Goal: Task Accomplishment & Management: Manage account settings

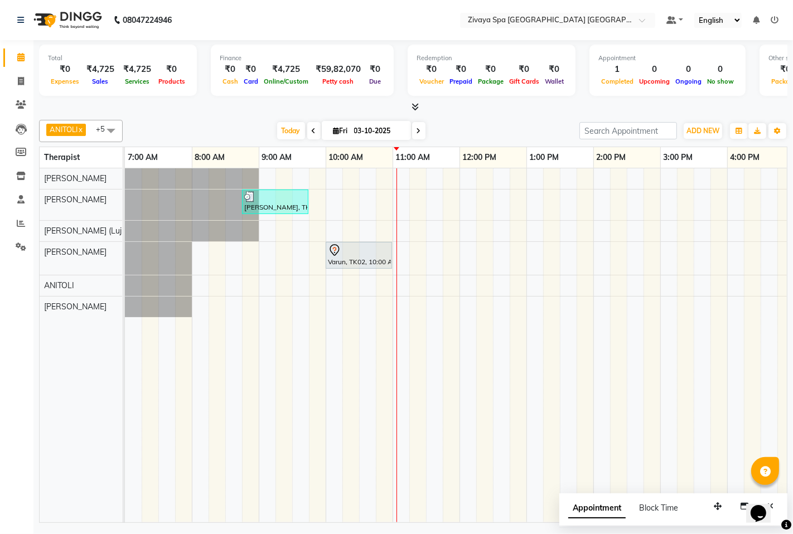
click at [330, 201] on div "[PERSON_NAME], TK01, 08:45 AM-09:45 AM, Swedish De-Stress - 60 Mins Varun, TK02…" at bounding box center [660, 345] width 1071 height 354
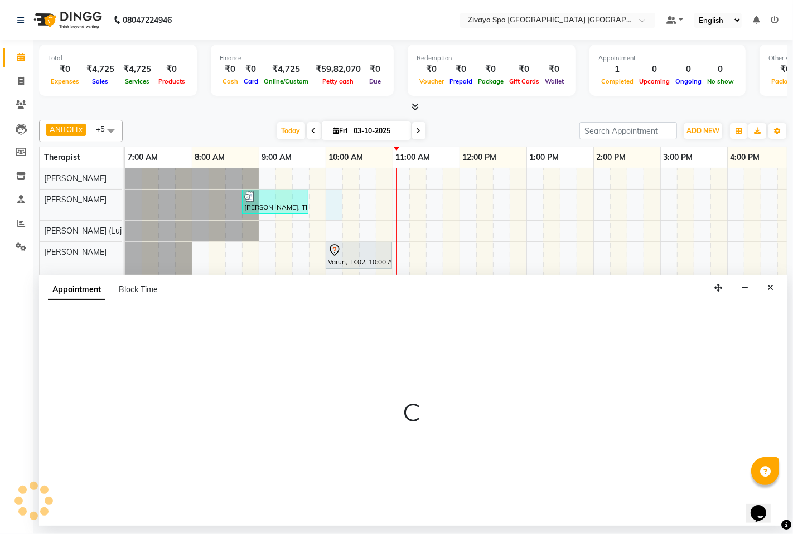
select select "49491"
select select "600"
select select "tentative"
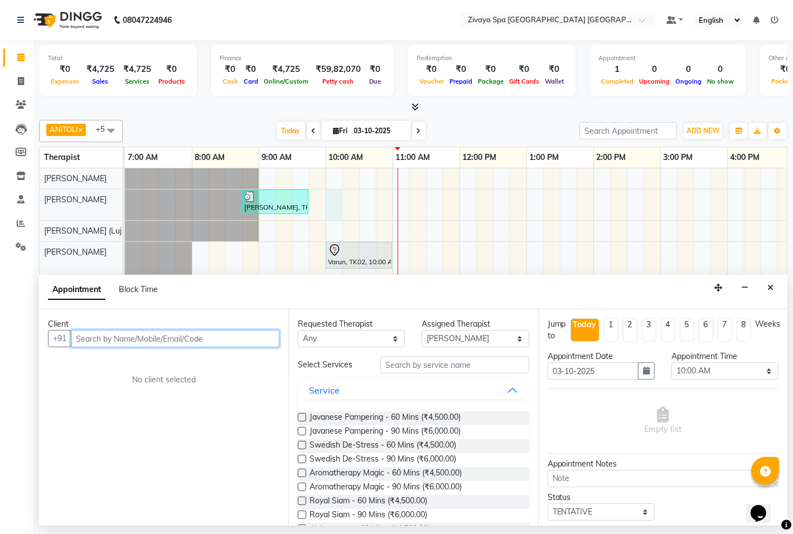
click at [210, 342] on input "text" at bounding box center [175, 338] width 209 height 17
type input "74626837640"
click at [242, 339] on span "Add Client" at bounding box center [256, 339] width 37 height 10
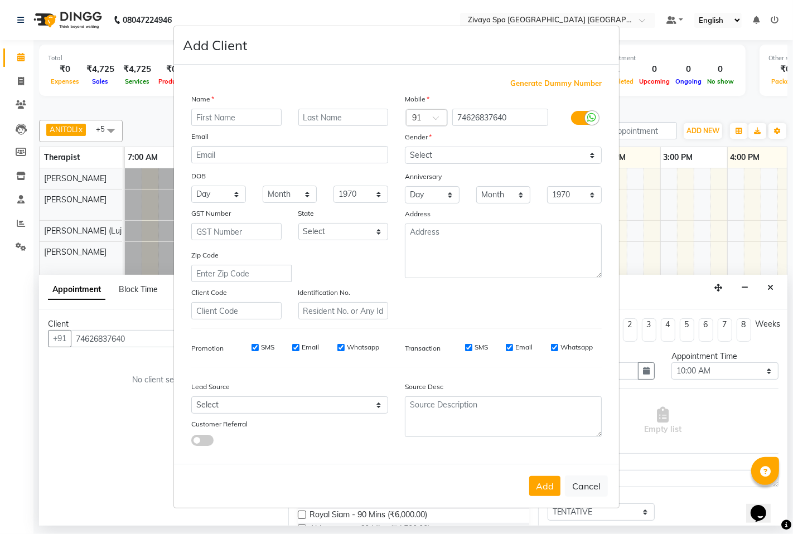
click at [232, 112] on input "text" at bounding box center [236, 117] width 90 height 17
type input "sushil"
click at [448, 148] on select "Select [DEMOGRAPHIC_DATA] [DEMOGRAPHIC_DATA] Other Prefer Not To Say" at bounding box center [503, 155] width 197 height 17
select select "[DEMOGRAPHIC_DATA]"
click at [405, 147] on select "Select [DEMOGRAPHIC_DATA] [DEMOGRAPHIC_DATA] Other Prefer Not To Say" at bounding box center [503, 155] width 197 height 17
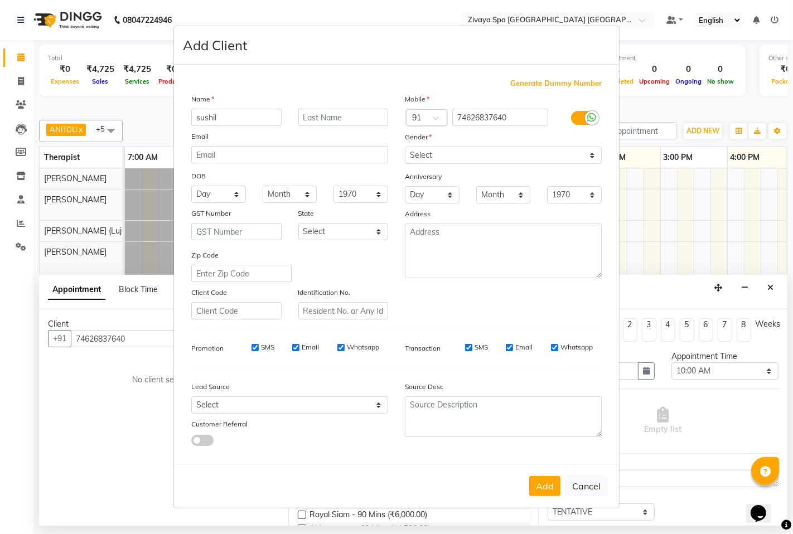
click at [253, 349] on input "SMS" at bounding box center [255, 347] width 7 height 7
checkbox input "false"
drag, startPoint x: 300, startPoint y: 350, endPoint x: 344, endPoint y: 347, distance: 44.2
click at [300, 350] on div "Email" at bounding box center [305, 347] width 27 height 10
click at [356, 347] on label "Whatsapp" at bounding box center [363, 347] width 32 height 10
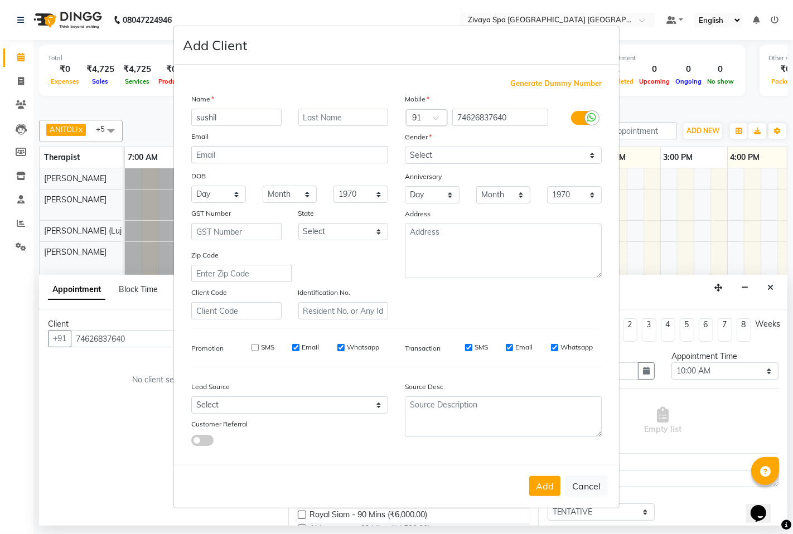
click at [345, 347] on input "Whatsapp" at bounding box center [340, 347] width 7 height 7
checkbox input "false"
click at [300, 346] on div "Email" at bounding box center [305, 347] width 27 height 10
click at [302, 347] on label "Email" at bounding box center [310, 347] width 17 height 10
click at [300, 347] on input "Email" at bounding box center [295, 347] width 7 height 7
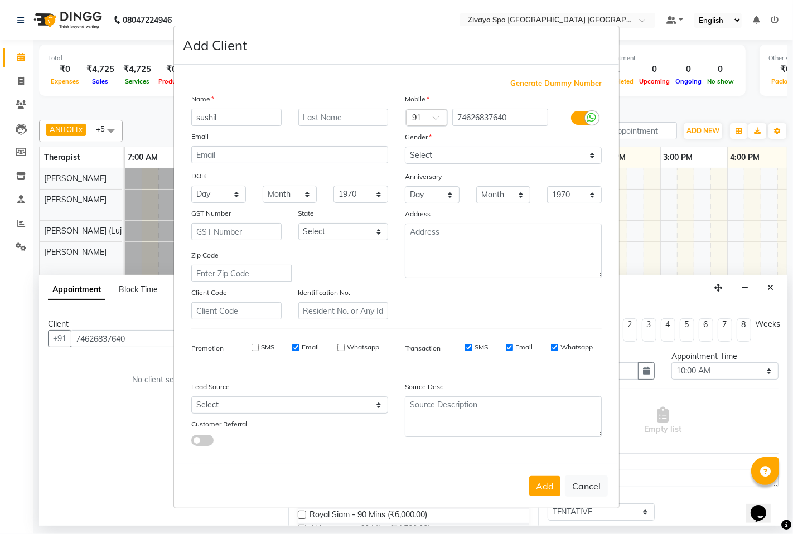
checkbox input "false"
click at [545, 486] on button "Add" at bounding box center [544, 486] width 31 height 20
select select
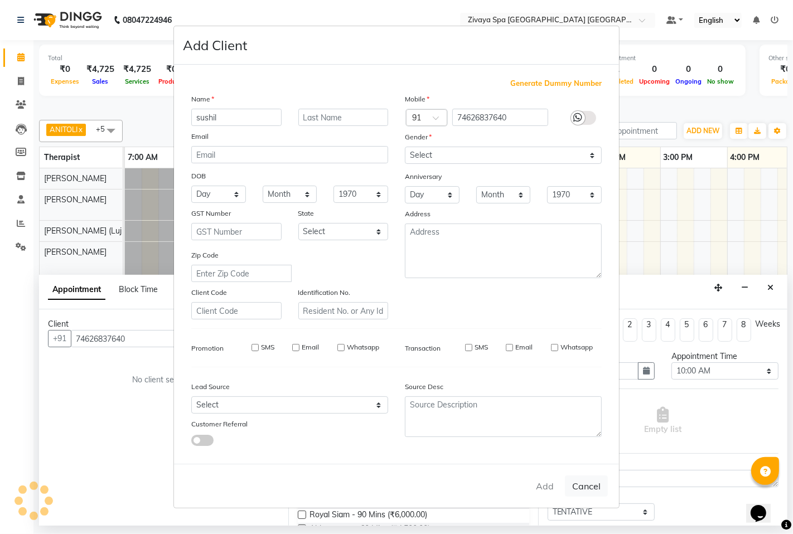
select select
checkbox input "false"
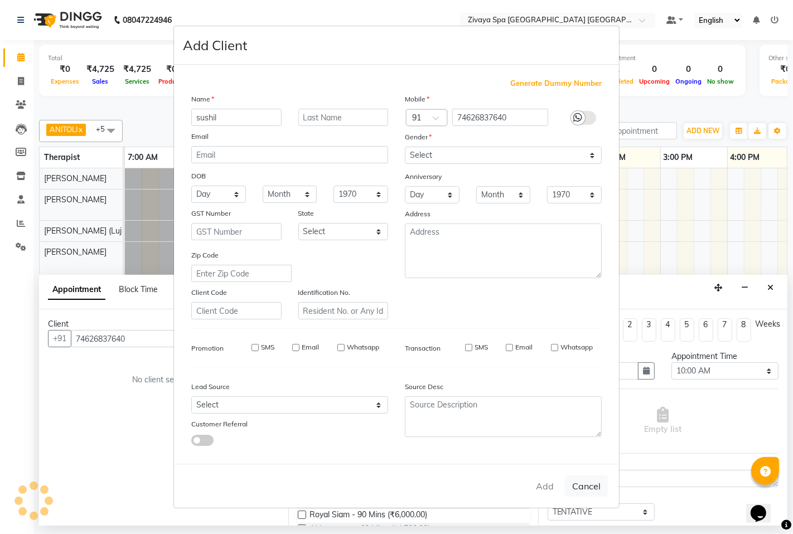
checkbox input "false"
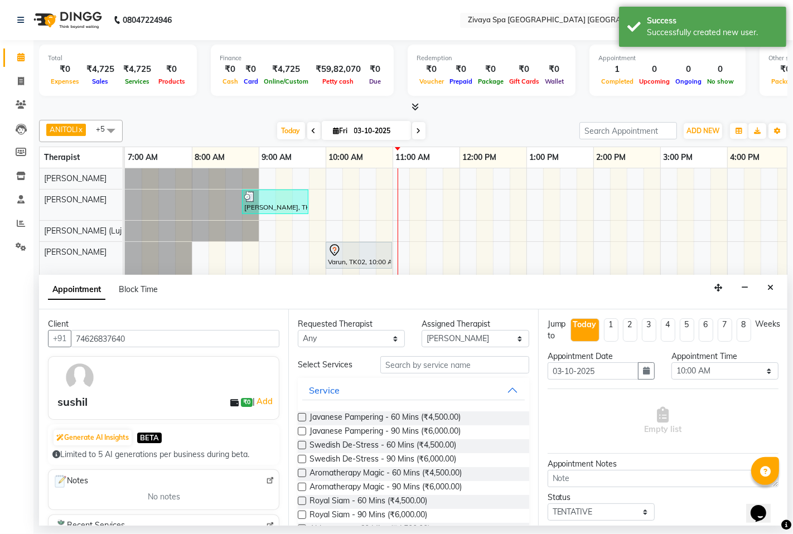
click at [302, 445] on label at bounding box center [302, 445] width 8 height 8
click at [302, 445] on input "checkbox" at bounding box center [301, 446] width 7 height 7
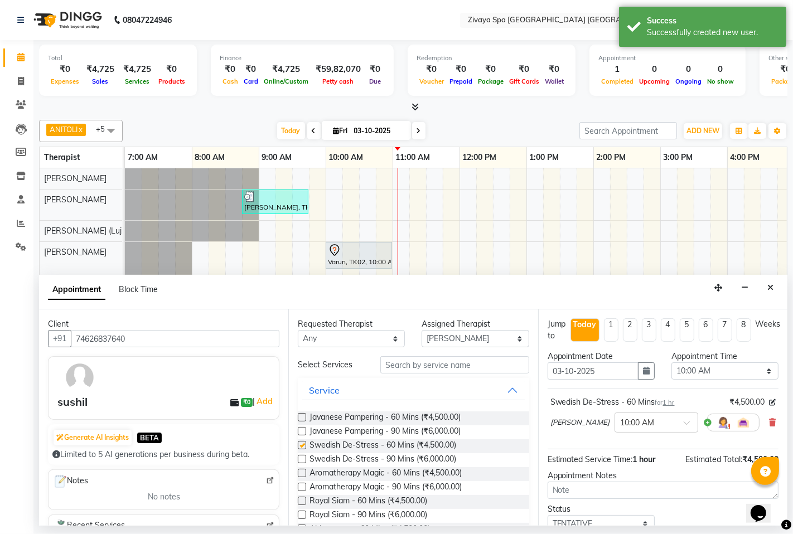
checkbox input "false"
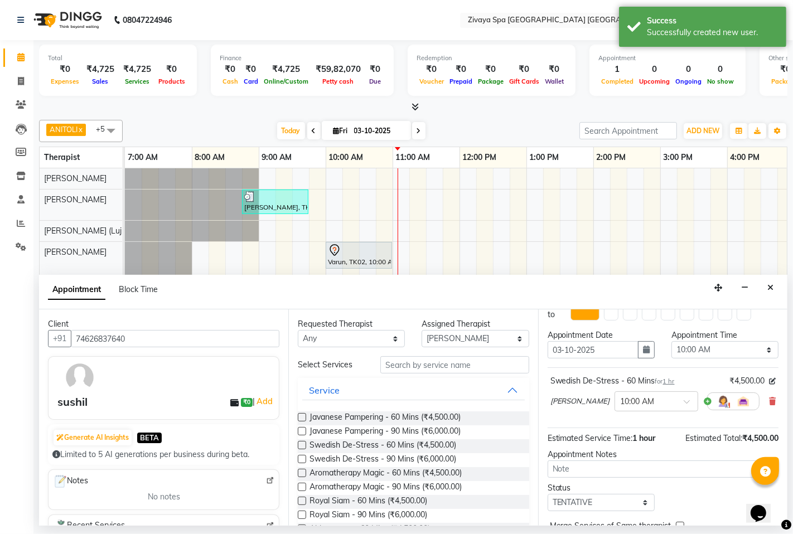
scroll to position [76, 0]
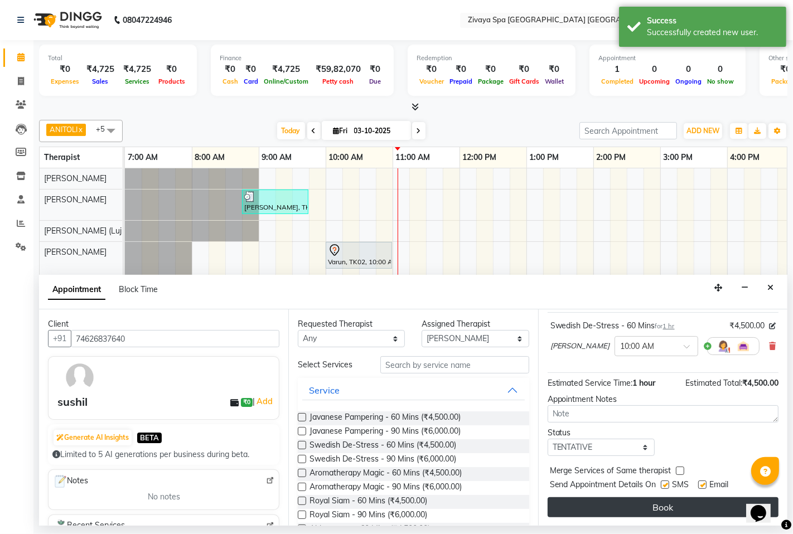
click at [659, 504] on button "Book" at bounding box center [663, 508] width 231 height 20
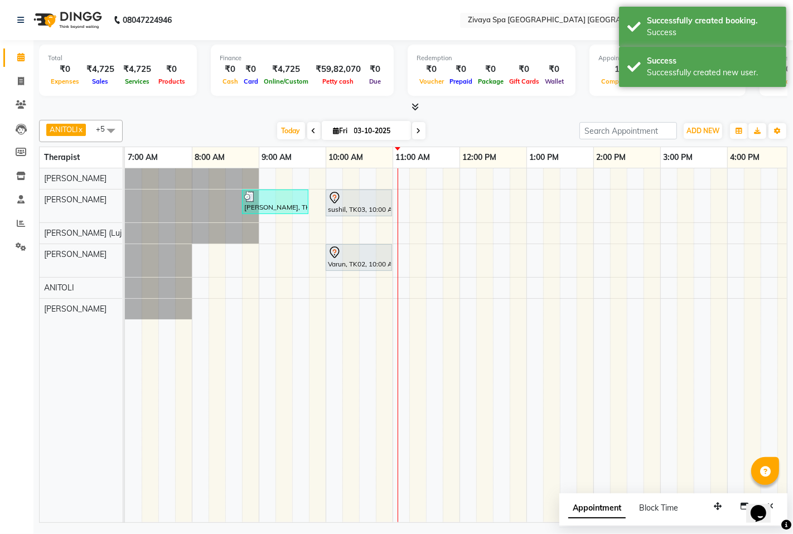
click at [398, 247] on div "[PERSON_NAME], TK01, 08:45 AM-09:45 AM, Swedish De-Stress - 60 Mins sushil, TK0…" at bounding box center [660, 345] width 1071 height 354
select select "58747"
select select "tentative"
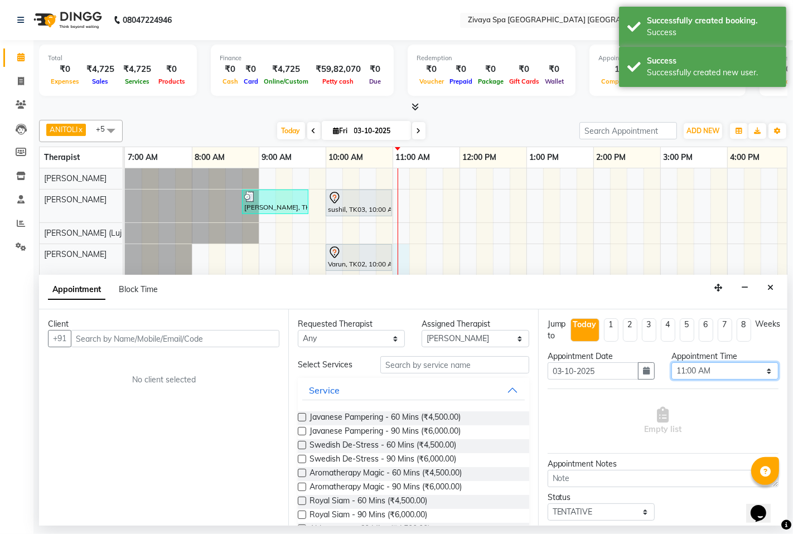
click at [698, 370] on select "Select 08:00 AM 08:15 AM 08:30 AM 08:45 AM 09:00 AM 09:15 AM 09:30 AM 09:45 AM …" at bounding box center [725, 371] width 107 height 17
select select "675"
click at [672, 363] on select "Select 08:00 AM 08:15 AM 08:30 AM 08:45 AM 09:00 AM 09:15 AM 09:30 AM 09:45 AM …" at bounding box center [725, 371] width 107 height 17
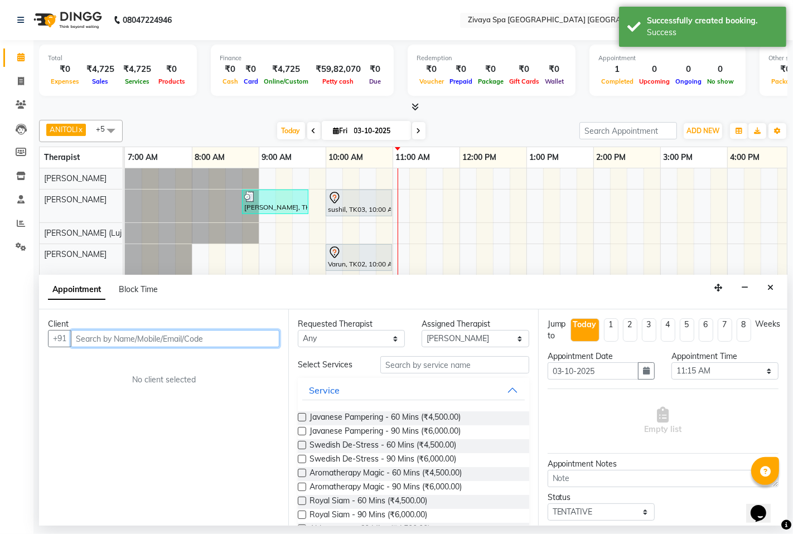
click at [186, 337] on input "text" at bounding box center [175, 338] width 209 height 17
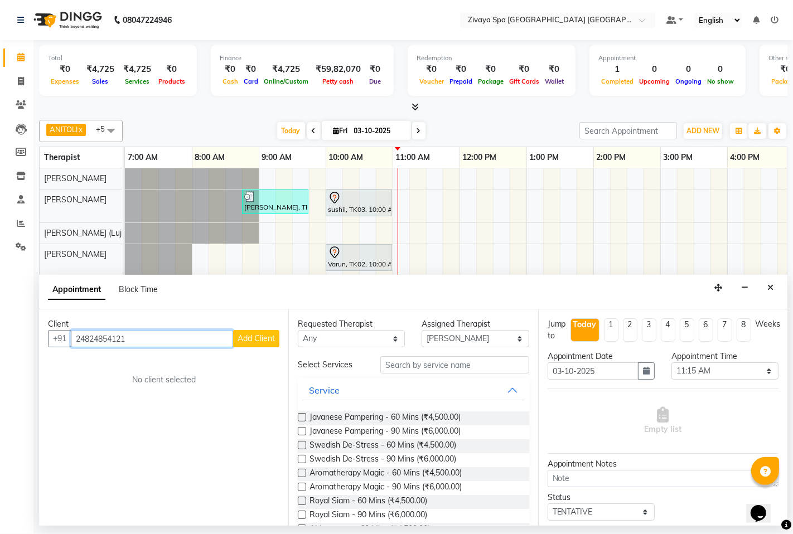
type input "24824854121"
click at [264, 343] on span "Add Client" at bounding box center [256, 339] width 37 height 10
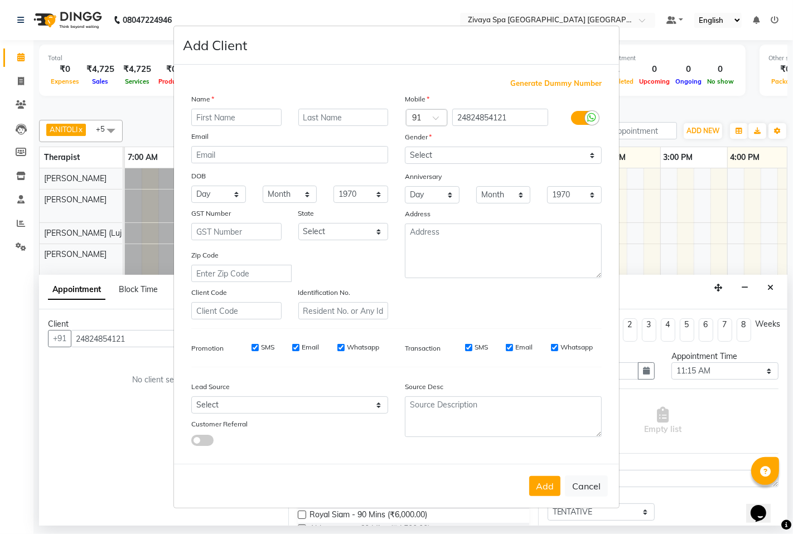
click at [263, 118] on input "text" at bounding box center [236, 117] width 90 height 17
type input "Evelyin"
click at [534, 86] on span "Generate Dummy Number" at bounding box center [555, 83] width 91 height 11
type input "1284800000072"
checkbox input "false"
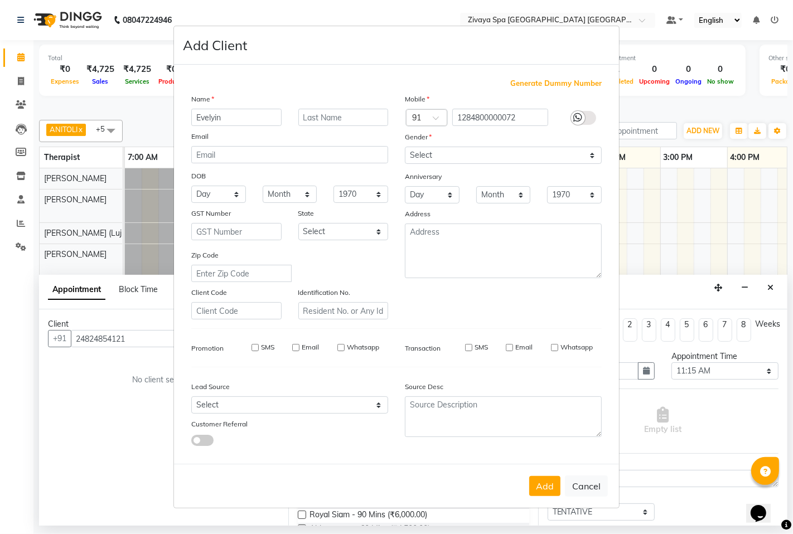
checkbox input "false"
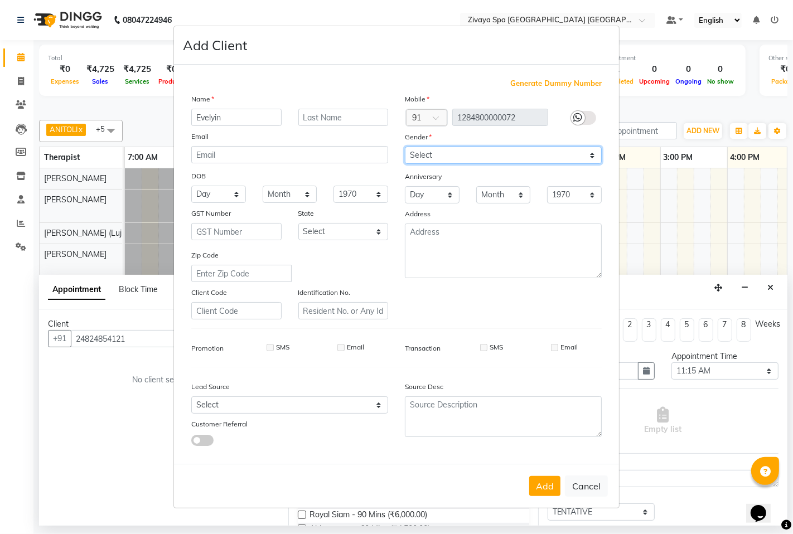
click at [504, 160] on select "Select [DEMOGRAPHIC_DATA] [DEMOGRAPHIC_DATA] Other Prefer Not To Say" at bounding box center [503, 155] width 197 height 17
select select "[DEMOGRAPHIC_DATA]"
click at [405, 147] on select "Select [DEMOGRAPHIC_DATA] [DEMOGRAPHIC_DATA] Other Prefer Not To Say" at bounding box center [503, 155] width 197 height 17
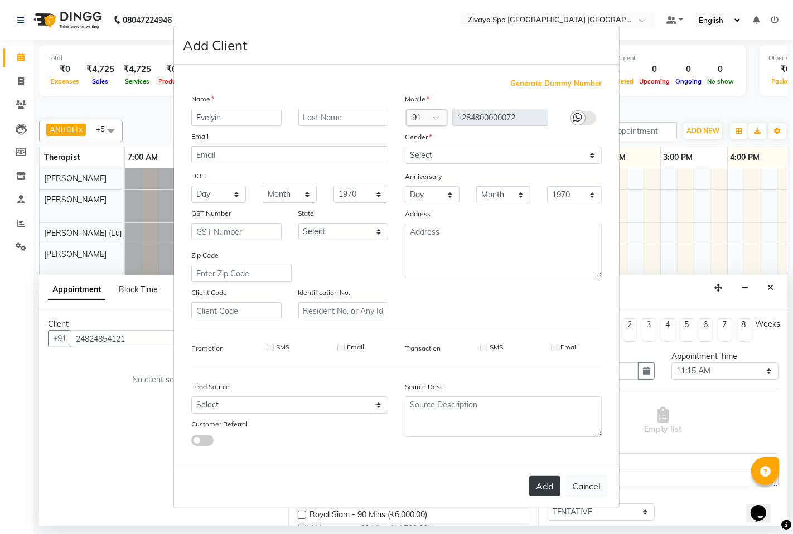
click at [544, 486] on button "Add" at bounding box center [544, 486] width 31 height 20
type input "1284800000072"
select select
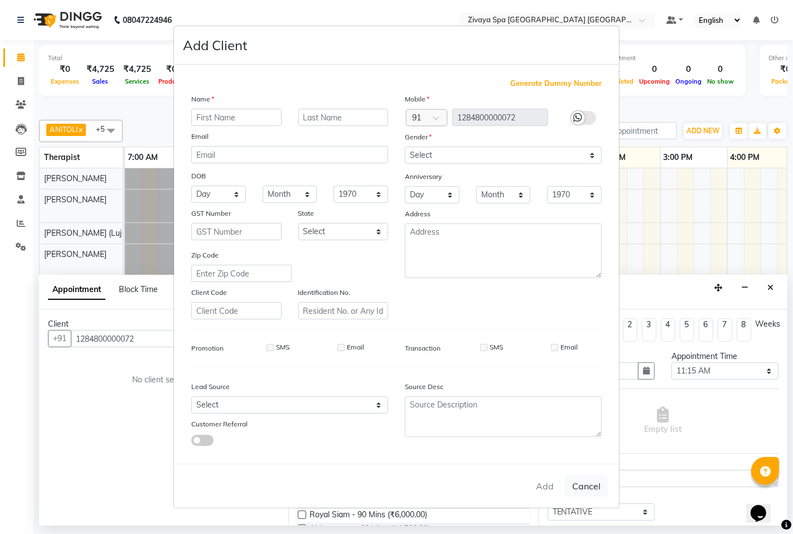
select select
checkbox input "false"
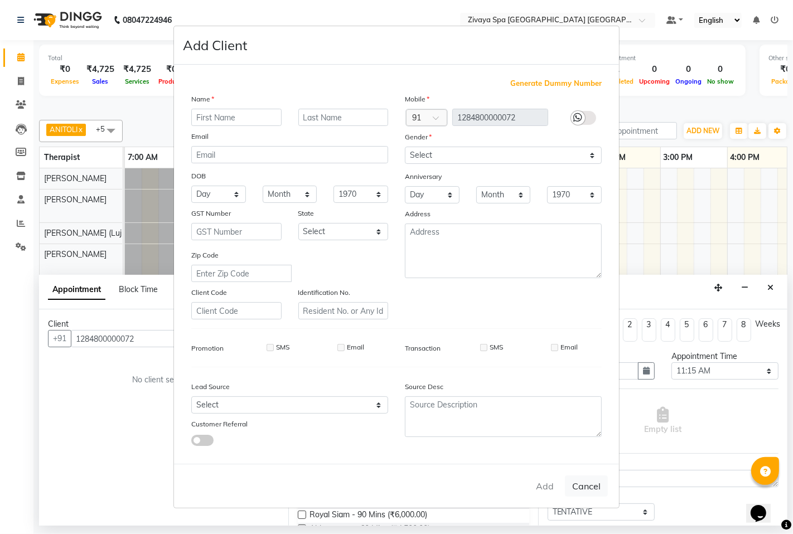
checkbox input "false"
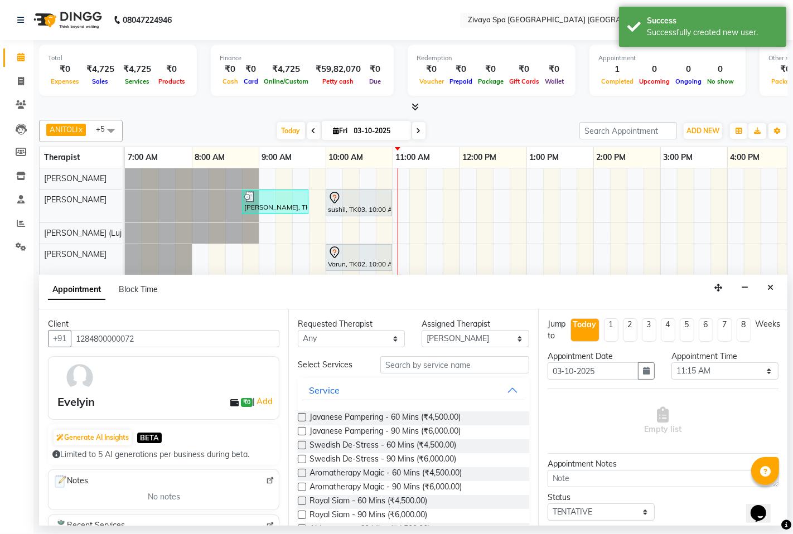
click at [303, 443] on label at bounding box center [302, 445] width 8 height 8
click at [303, 443] on input "checkbox" at bounding box center [301, 446] width 7 height 7
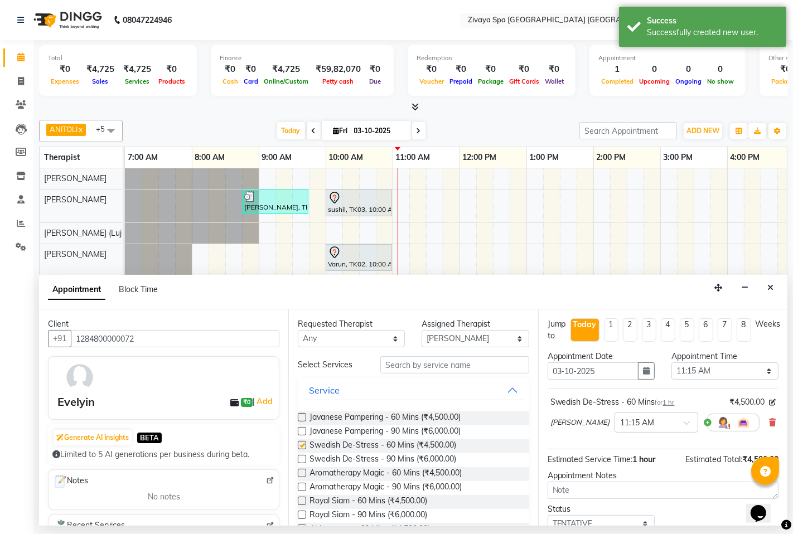
checkbox input "false"
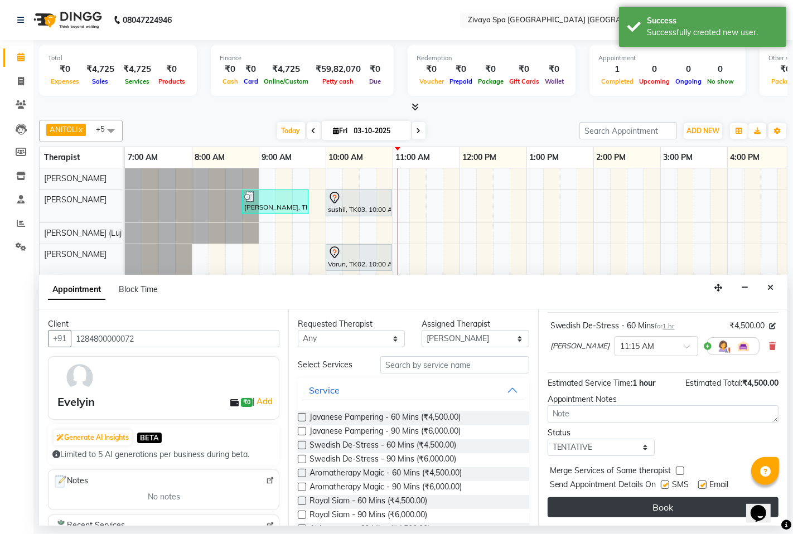
click at [661, 510] on button "Book" at bounding box center [663, 508] width 231 height 20
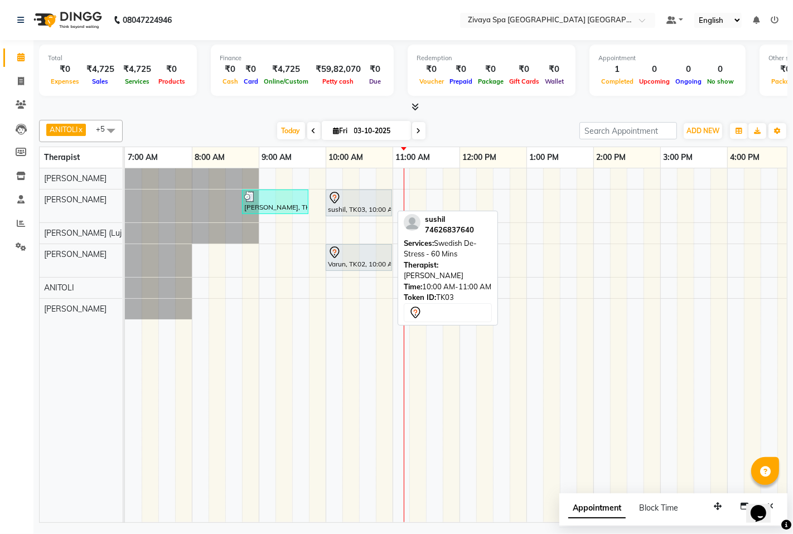
click at [371, 198] on div at bounding box center [359, 197] width 62 height 13
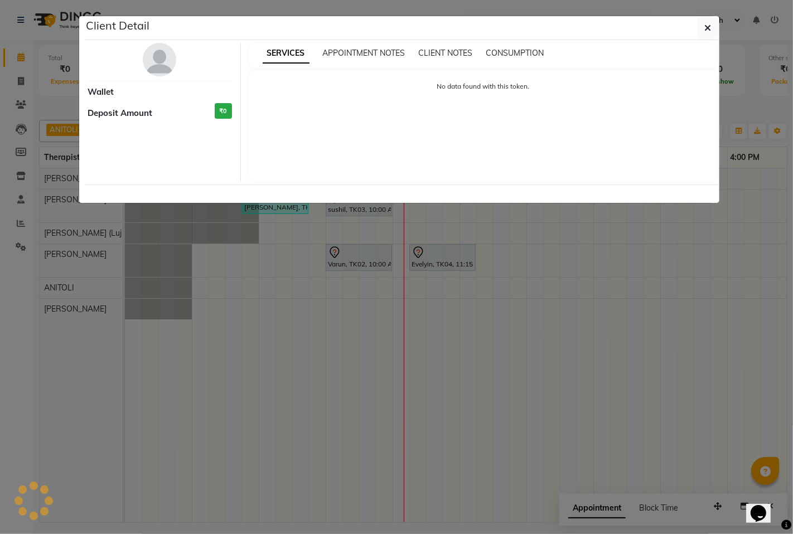
select select "7"
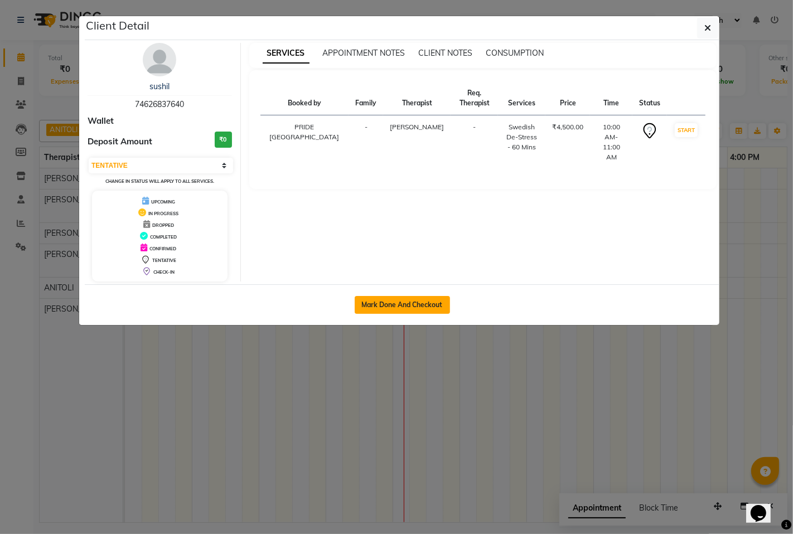
click at [413, 299] on button "Mark Done And Checkout" at bounding box center [402, 305] width 95 height 18
select select "service"
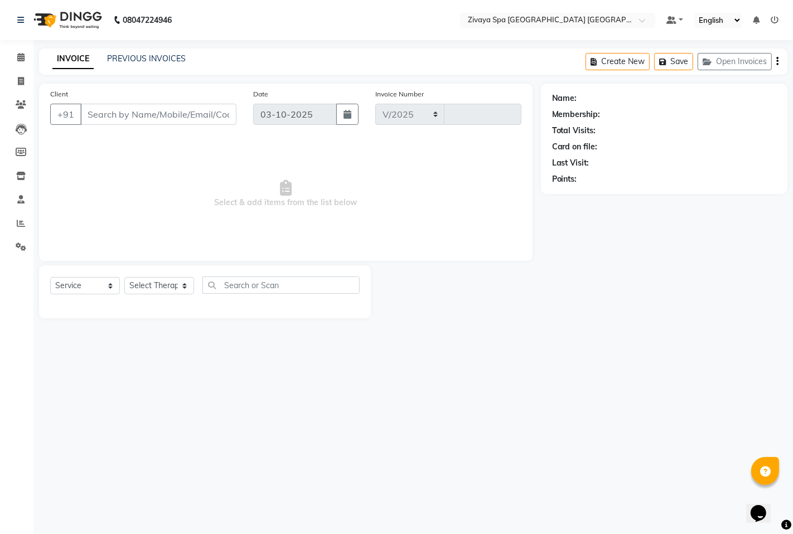
select select "6501"
type input "1807"
type input "74626837640"
select select "49491"
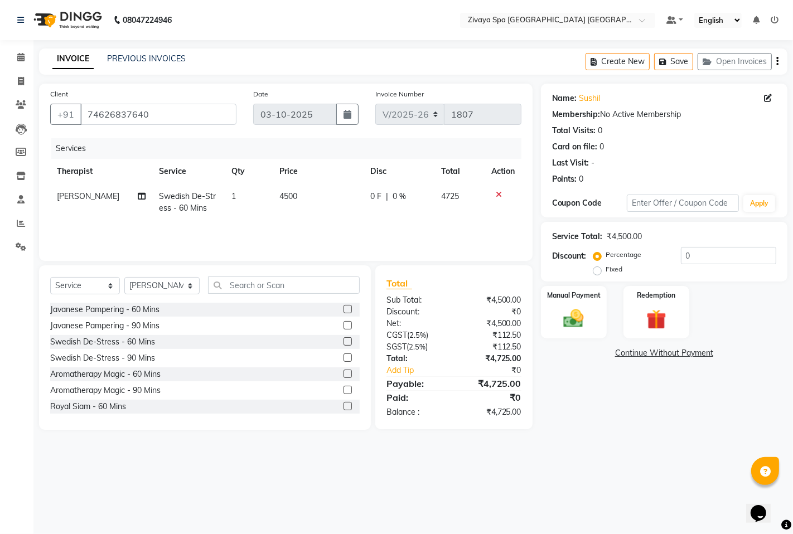
click at [606, 269] on label "Fixed" at bounding box center [614, 269] width 17 height 10
click at [600, 269] on input "Fixed" at bounding box center [600, 270] width 8 height 8
radio input "true"
click at [576, 312] on img at bounding box center [574, 319] width 34 height 24
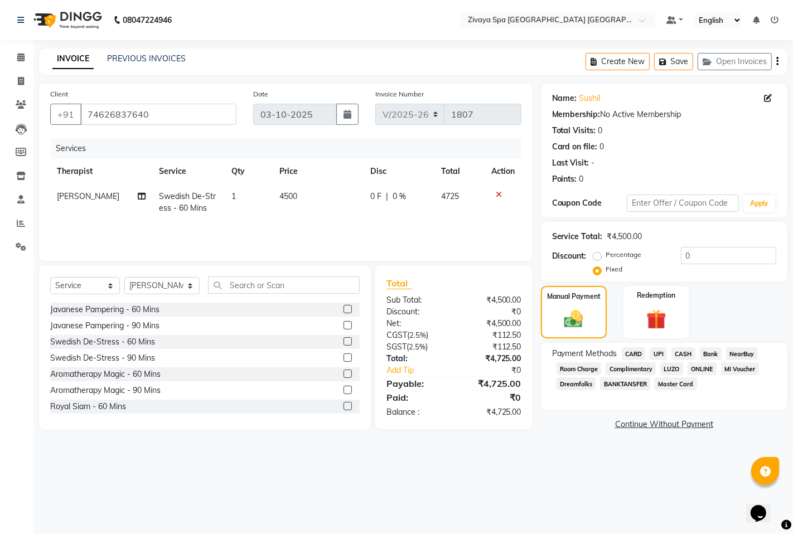
click at [692, 350] on span "CASH" at bounding box center [684, 353] width 24 height 13
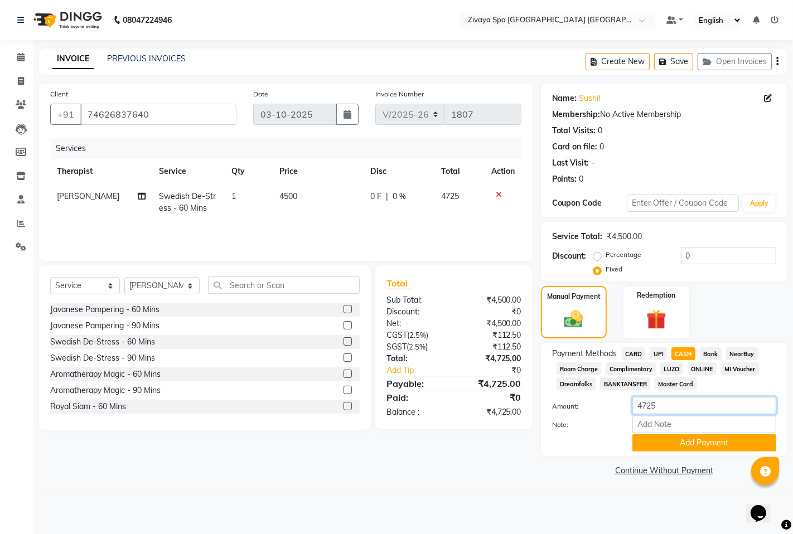
click at [682, 408] on input "4725" at bounding box center [705, 405] width 144 height 17
type input "4700"
click at [712, 453] on div "Payment Methods CARD UPI CASH Bank NearBuy Room Charge Complimentary LUZO ONLIN…" at bounding box center [664, 399] width 247 height 113
click at [711, 444] on button "Add Payment" at bounding box center [705, 443] width 144 height 17
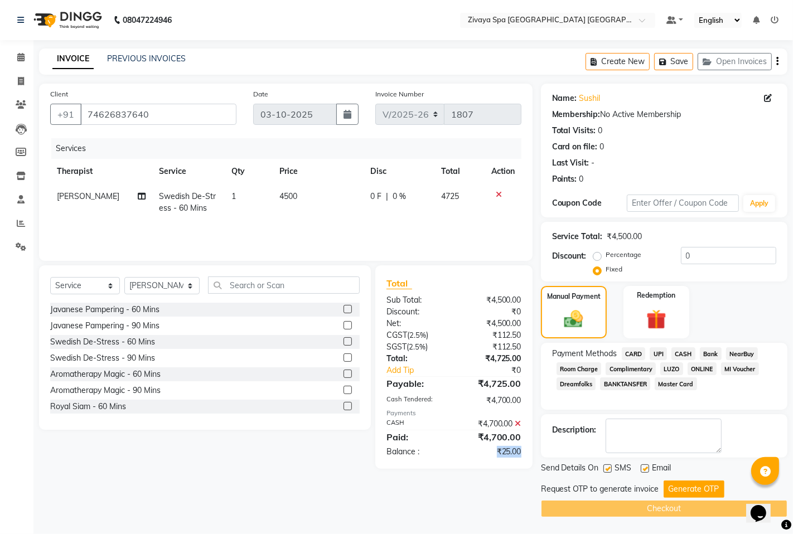
drag, startPoint x: 495, startPoint y: 453, endPoint x: 519, endPoint y: 455, distance: 24.0
click at [519, 455] on div "₹25.00" at bounding box center [492, 452] width 76 height 12
copy div "₹25.00"
click at [700, 258] on input "0" at bounding box center [728, 255] width 95 height 17
paste input "25.00"
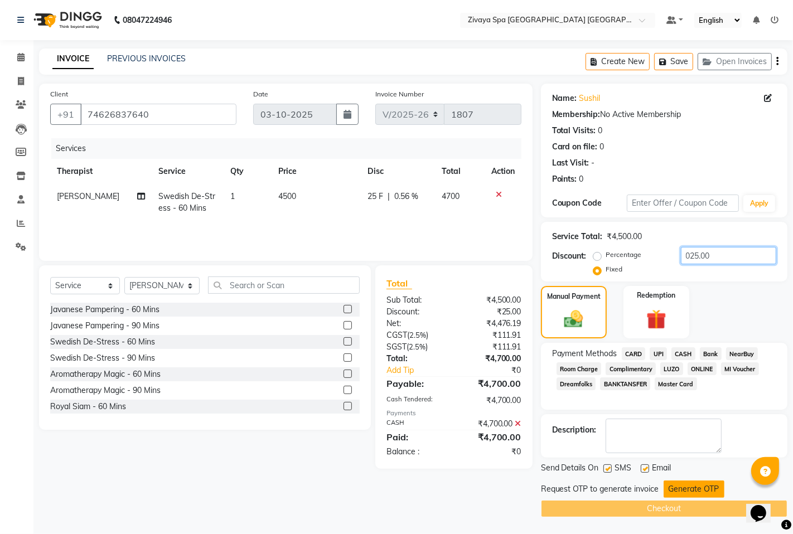
type input "025.00"
click at [687, 483] on button "Generate OTP" at bounding box center [694, 489] width 61 height 17
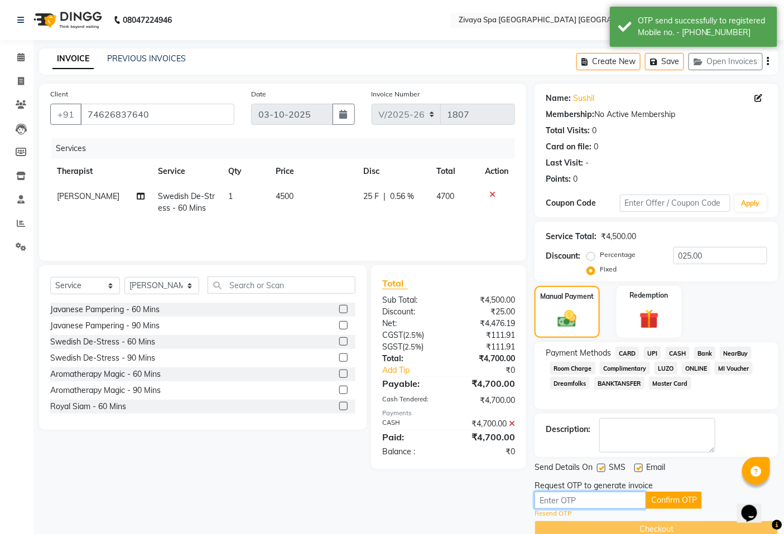
click at [604, 501] on input "text" at bounding box center [590, 500] width 112 height 17
type input "9832"
click at [684, 494] on button "Confirm OTP" at bounding box center [674, 500] width 56 height 17
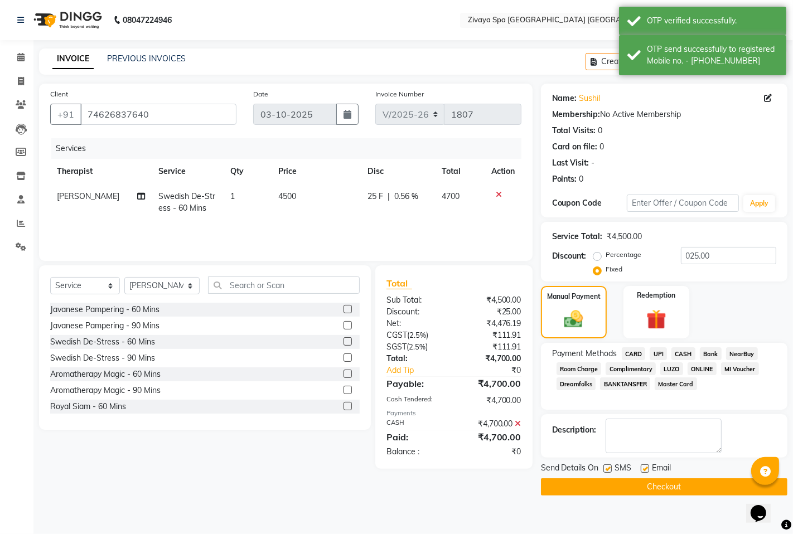
click at [684, 494] on button "Checkout" at bounding box center [664, 487] width 247 height 17
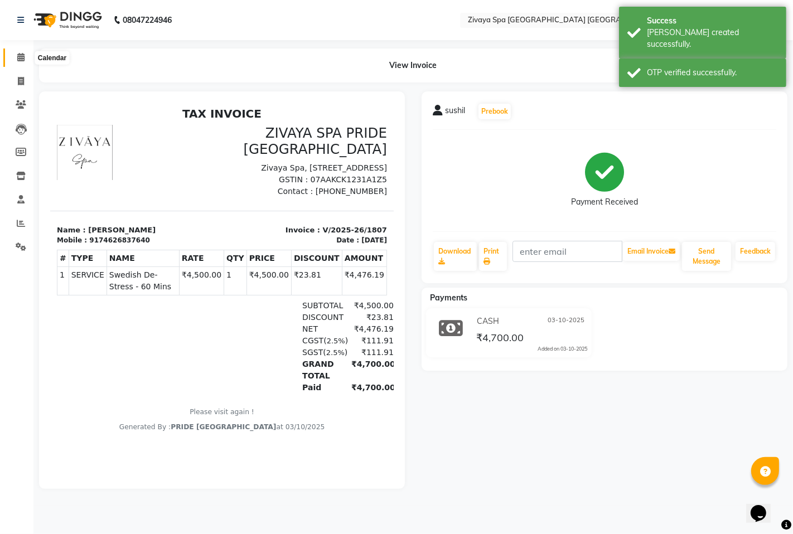
click at [17, 55] on icon at bounding box center [20, 57] width 7 height 8
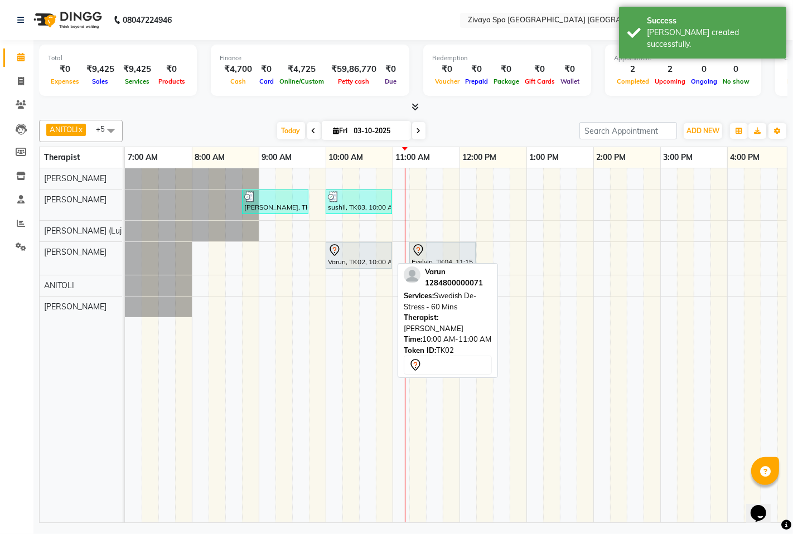
click at [368, 255] on div at bounding box center [359, 250] width 62 height 13
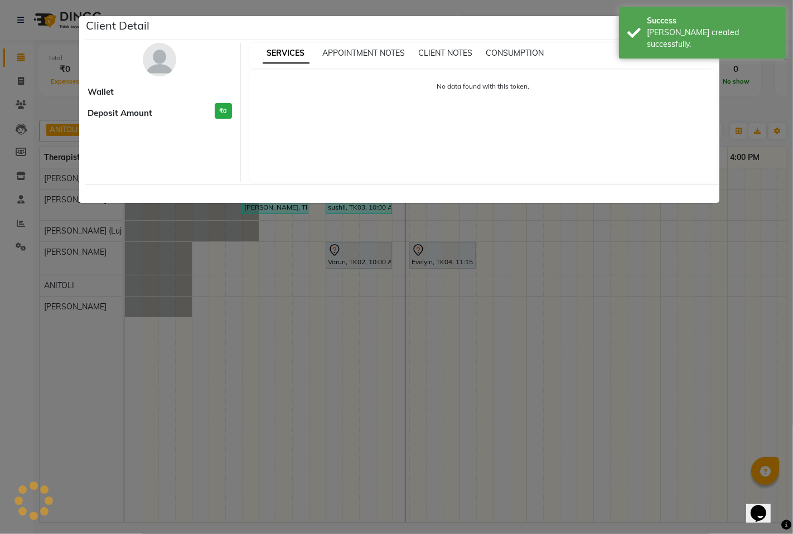
select select "7"
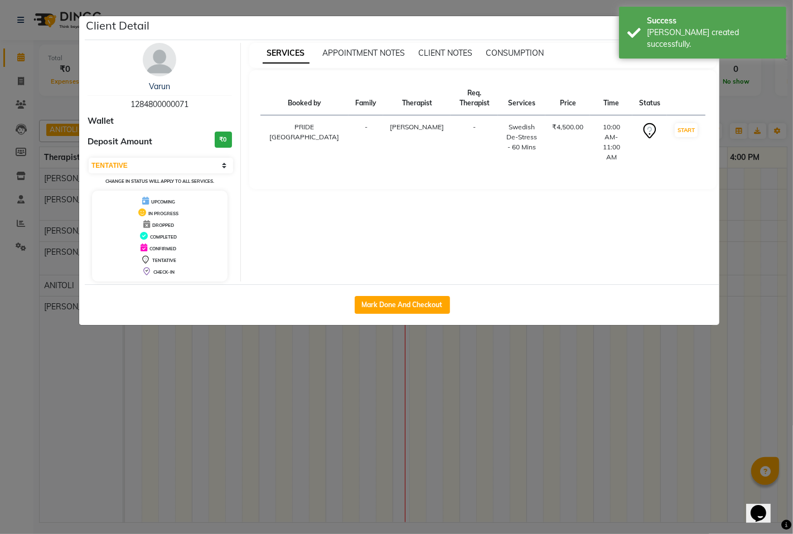
click at [435, 293] on div "Mark Done And Checkout" at bounding box center [402, 304] width 635 height 41
click at [431, 300] on button "Mark Done And Checkout" at bounding box center [402, 305] width 95 height 18
select select "6501"
select select "service"
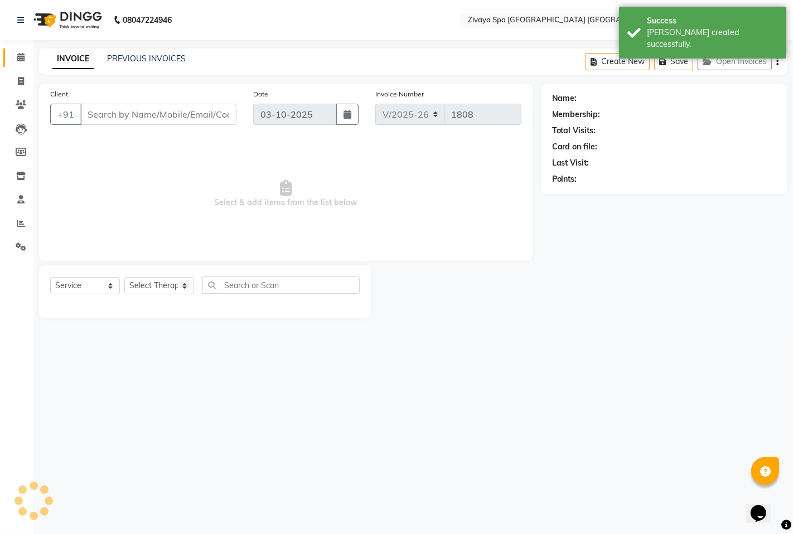
type input "1284800000071"
select select "58747"
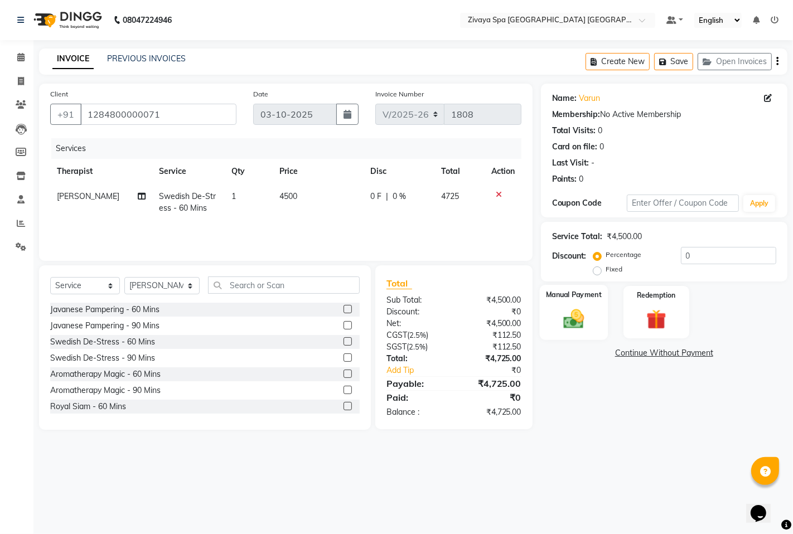
click at [577, 324] on img at bounding box center [574, 319] width 34 height 24
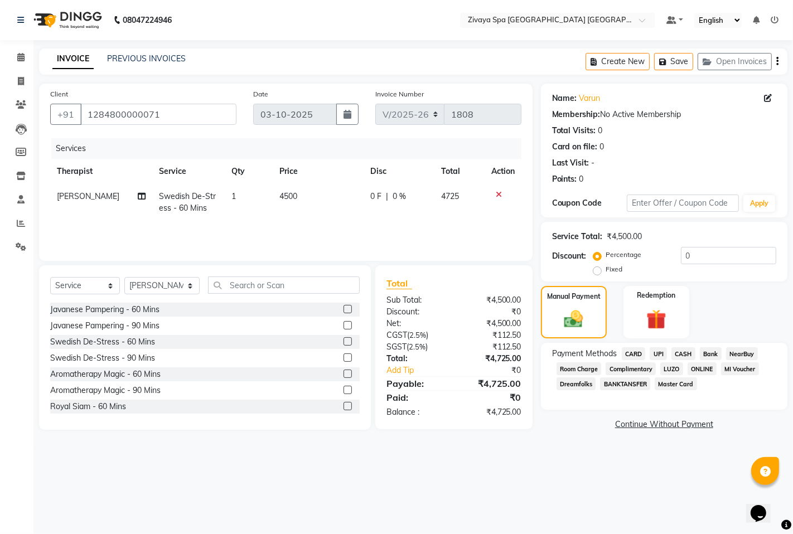
drag, startPoint x: 629, startPoint y: 353, endPoint x: 634, endPoint y: 366, distance: 13.6
click at [629, 353] on span "CARD" at bounding box center [634, 353] width 24 height 13
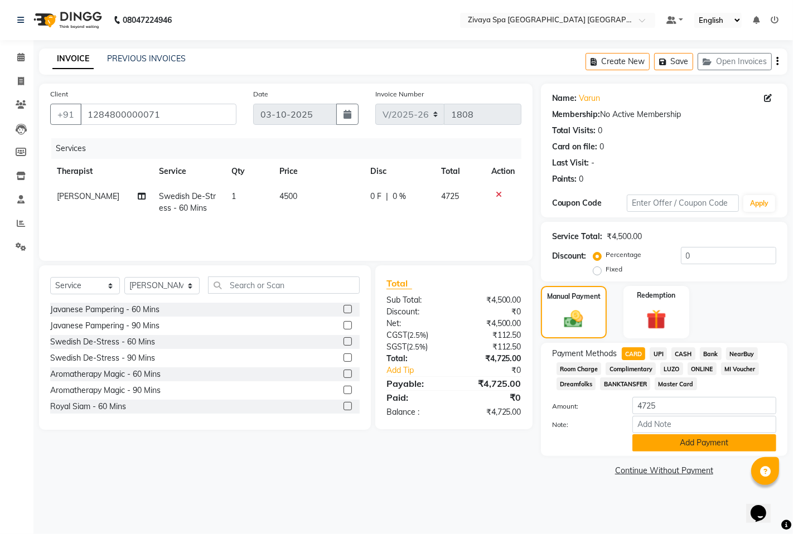
click at [682, 439] on button "Add Payment" at bounding box center [705, 443] width 144 height 17
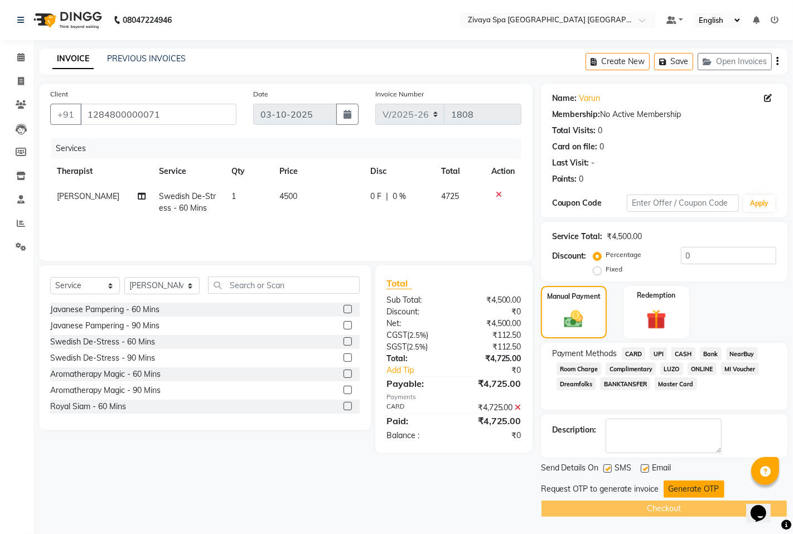
click at [693, 486] on button "Generate OTP" at bounding box center [694, 489] width 61 height 17
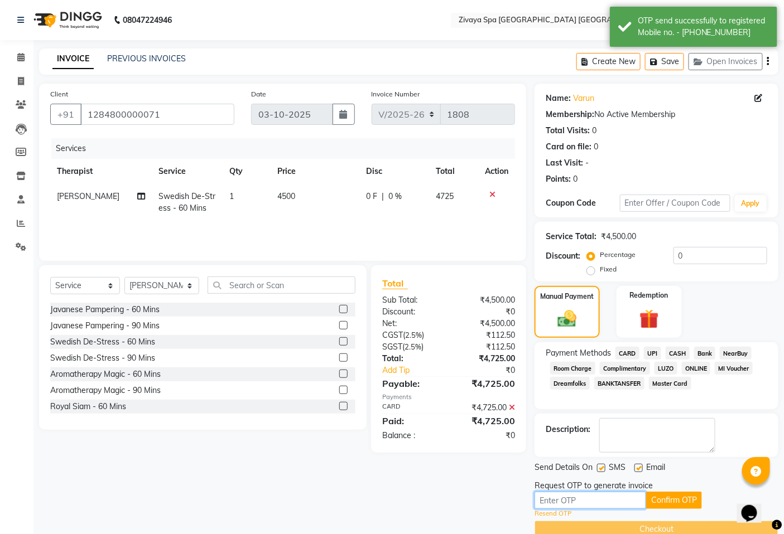
click at [621, 494] on input "text" at bounding box center [590, 500] width 112 height 17
type input "9832"
click at [670, 503] on button "Confirm OTP" at bounding box center [674, 500] width 56 height 17
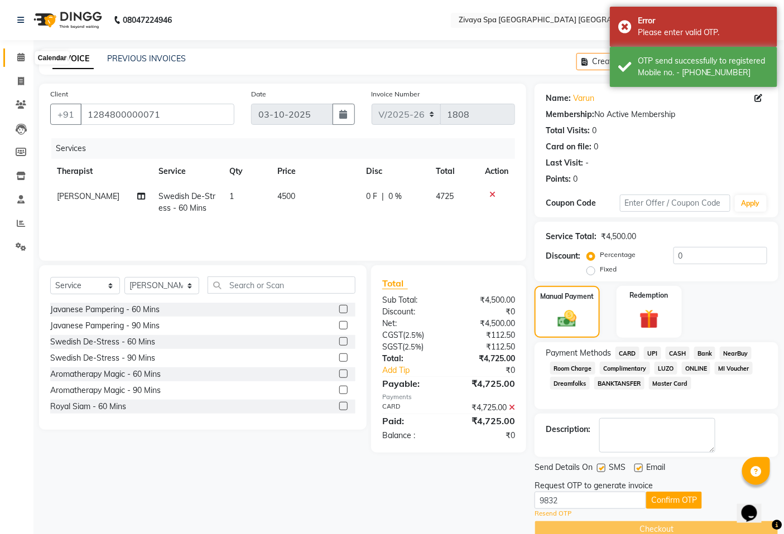
click at [21, 57] on icon at bounding box center [20, 57] width 7 height 8
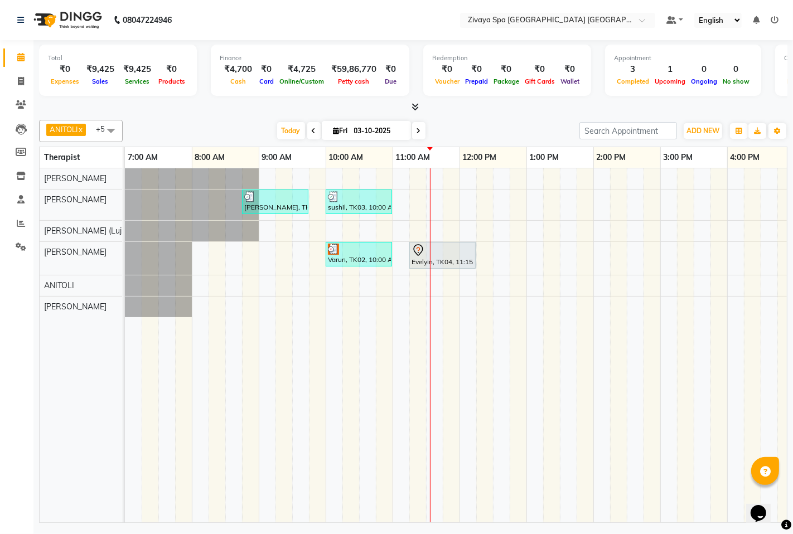
click at [337, 131] on span "Fri" at bounding box center [341, 131] width 20 height 8
select select "10"
select select "2025"
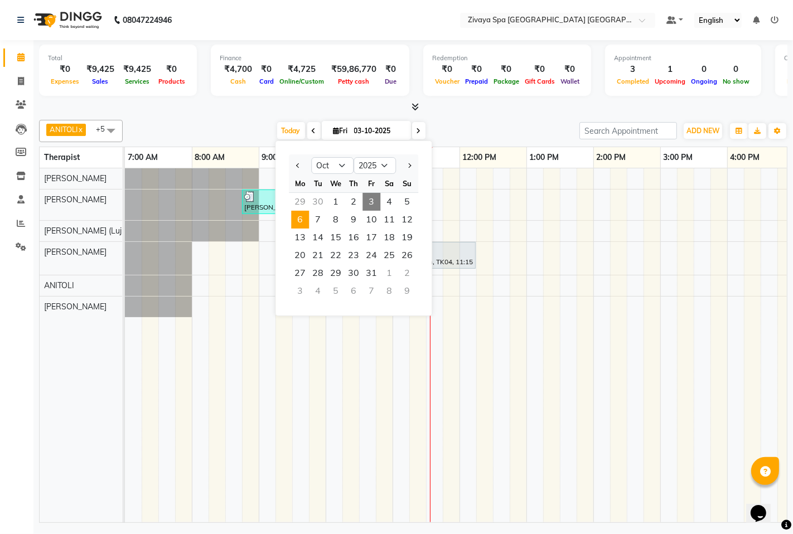
click at [303, 218] on span "6" at bounding box center [300, 220] width 18 height 18
type input "[DATE]"
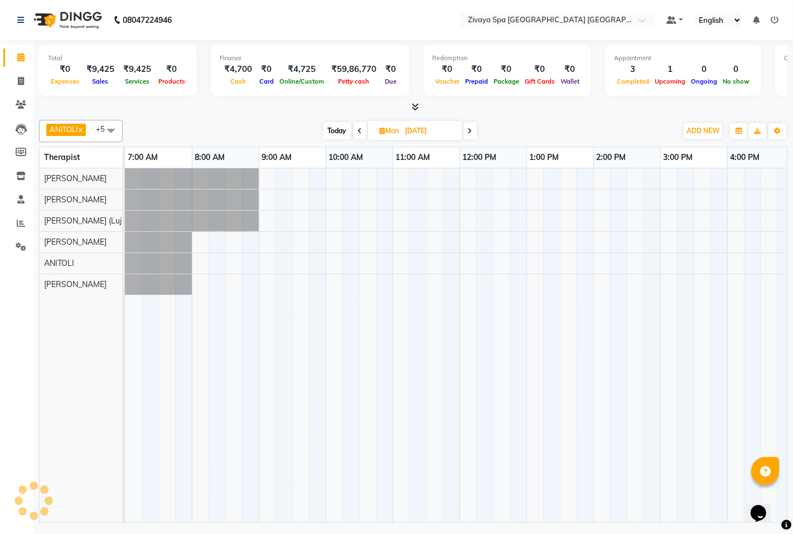
scroll to position [0, 268]
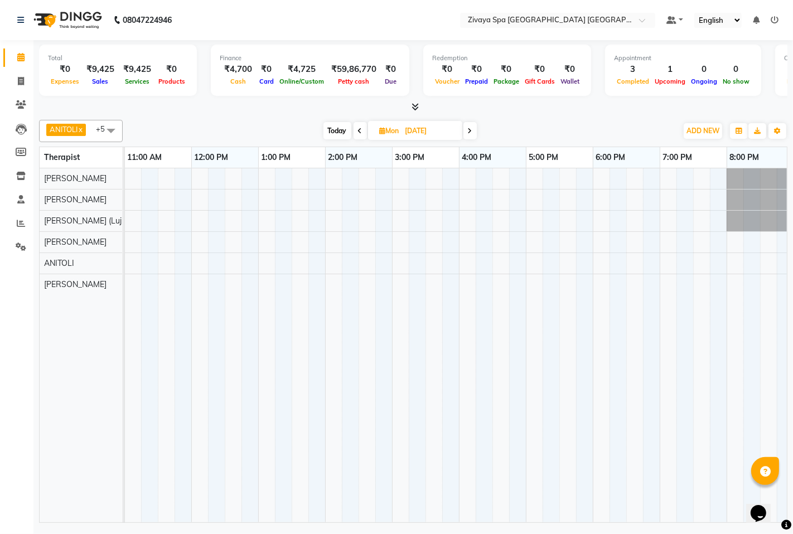
click at [616, 278] on div at bounding box center [392, 345] width 1071 height 354
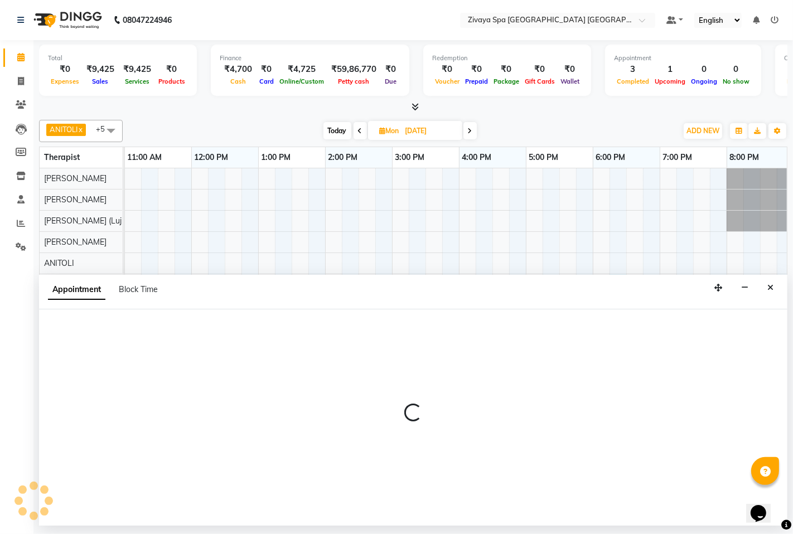
select select "89439"
select select "tentative"
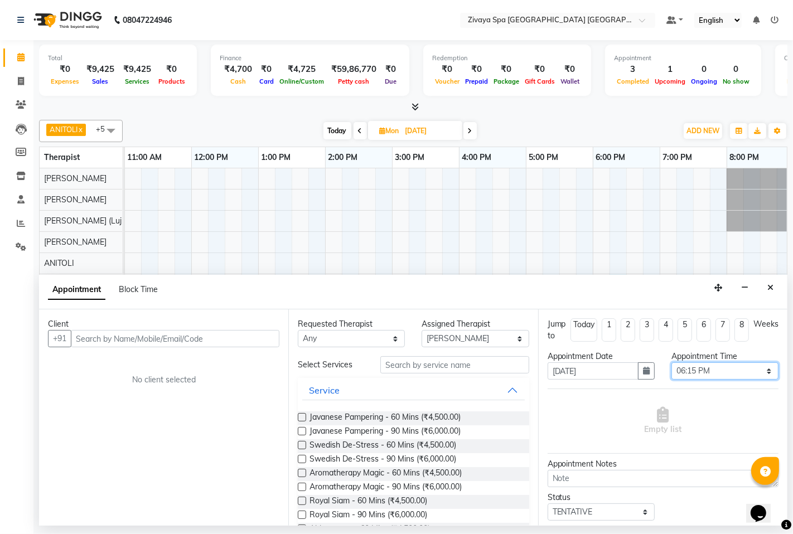
click at [704, 371] on select "Select 08:00 AM 08:15 AM 08:30 AM 08:45 AM 09:00 AM 09:15 AM 09:30 AM 09:45 AM …" at bounding box center [725, 371] width 107 height 17
select select "1080"
click at [672, 363] on select "Select 08:00 AM 08:15 AM 08:30 AM 08:45 AM 09:00 AM 09:15 AM 09:30 AM 09:45 AM …" at bounding box center [725, 371] width 107 height 17
click at [215, 339] on input "text" at bounding box center [175, 338] width 209 height 17
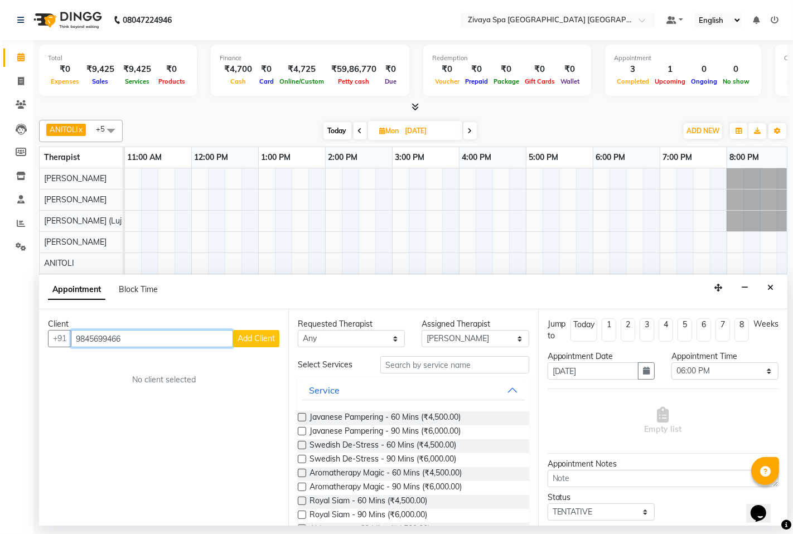
type input "9845699466"
click at [253, 343] on span "Add Client" at bounding box center [256, 339] width 37 height 10
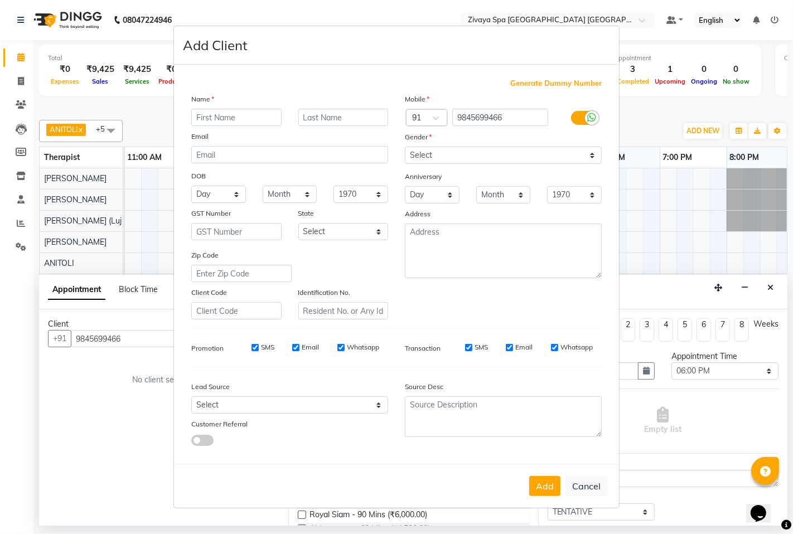
click at [274, 113] on input "text" at bounding box center [236, 117] width 90 height 17
type input "[PERSON_NAME]"
click at [487, 153] on select "Select [DEMOGRAPHIC_DATA] [DEMOGRAPHIC_DATA] Other Prefer Not To Say" at bounding box center [503, 155] width 197 height 17
select select "[DEMOGRAPHIC_DATA]"
click at [405, 147] on select "Select [DEMOGRAPHIC_DATA] [DEMOGRAPHIC_DATA] Other Prefer Not To Say" at bounding box center [503, 155] width 197 height 17
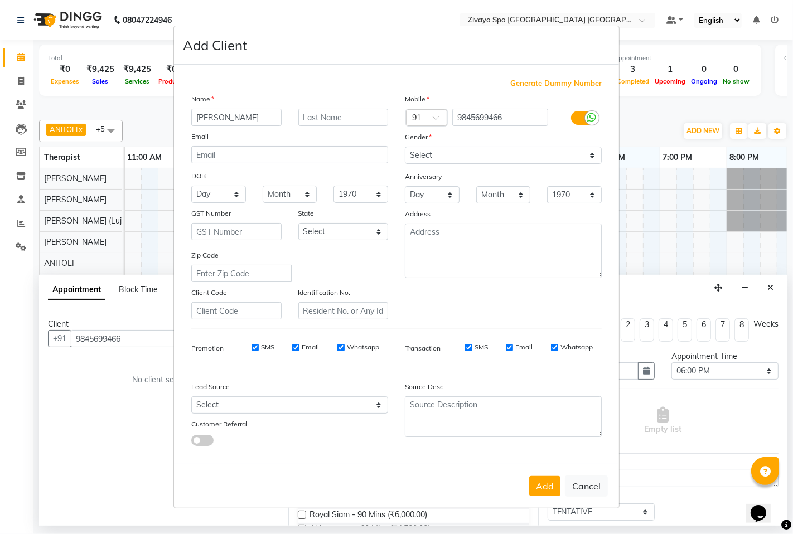
click at [258, 346] on input "SMS" at bounding box center [255, 347] width 7 height 7
checkbox input "false"
click at [300, 350] on div "Email" at bounding box center [305, 347] width 27 height 10
click at [343, 347] on input "Whatsapp" at bounding box center [340, 347] width 7 height 7
checkbox input "false"
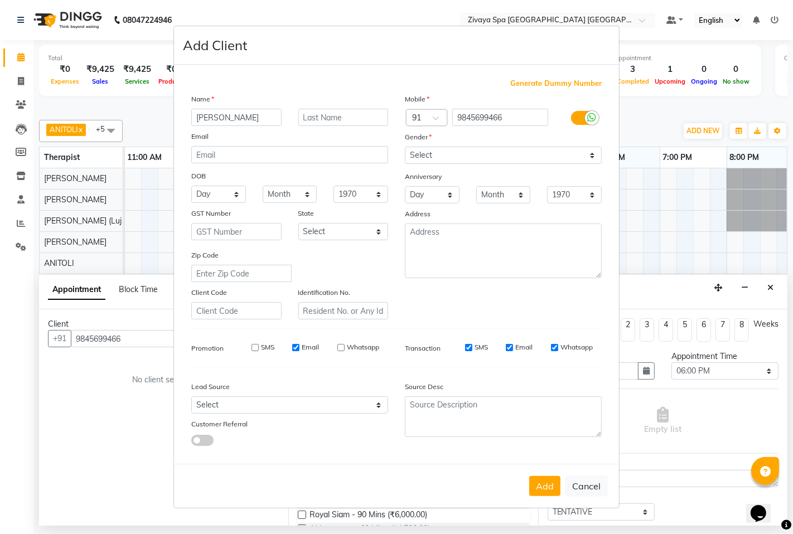
click at [302, 347] on label "Email" at bounding box center [310, 347] width 17 height 10
click at [300, 347] on input "Email" at bounding box center [295, 347] width 7 height 7
checkbox input "false"
drag, startPoint x: 510, startPoint y: 118, endPoint x: 457, endPoint y: 119, distance: 53.0
click at [457, 119] on input "9845699466" at bounding box center [500, 117] width 96 height 17
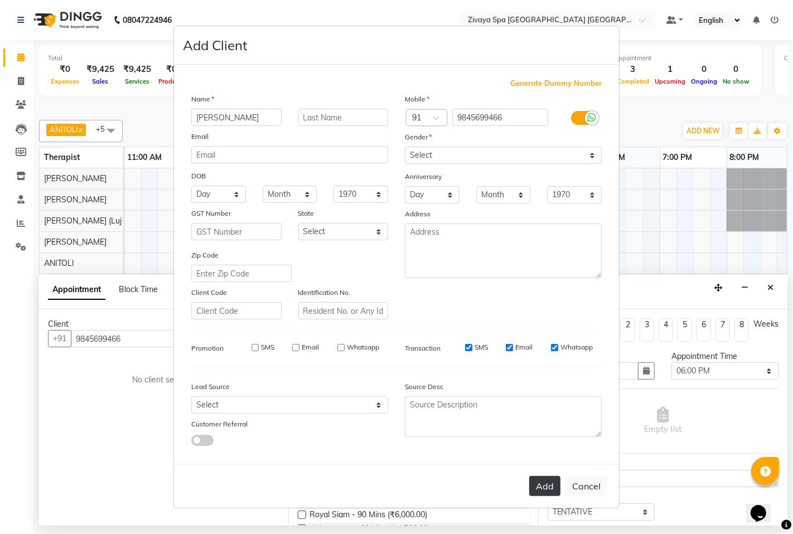
click at [548, 484] on button "Add" at bounding box center [544, 486] width 31 height 20
select select
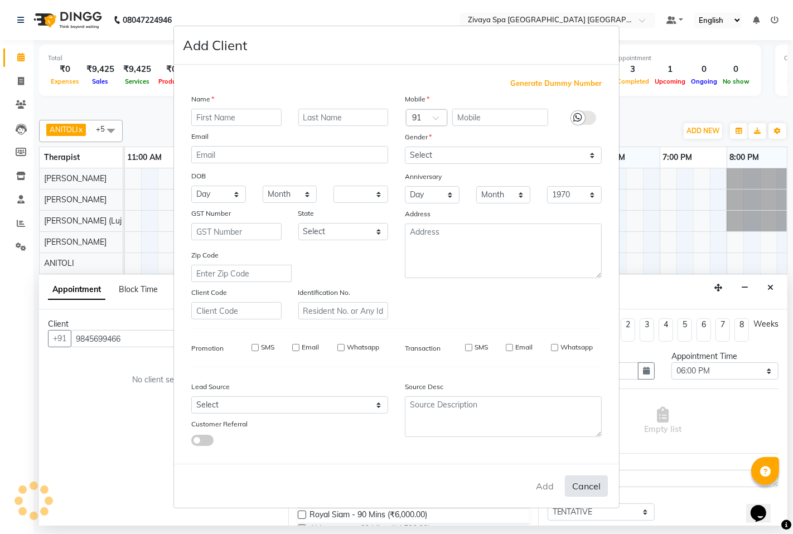
select select
checkbox input "false"
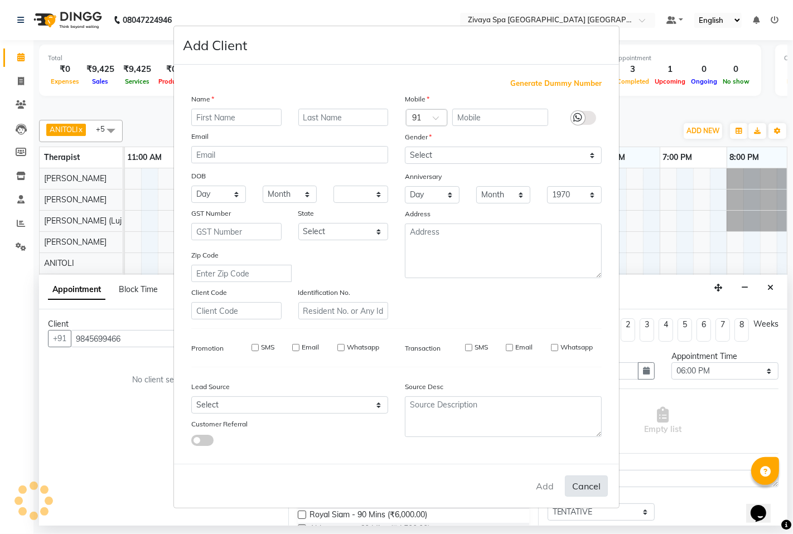
checkbox input "false"
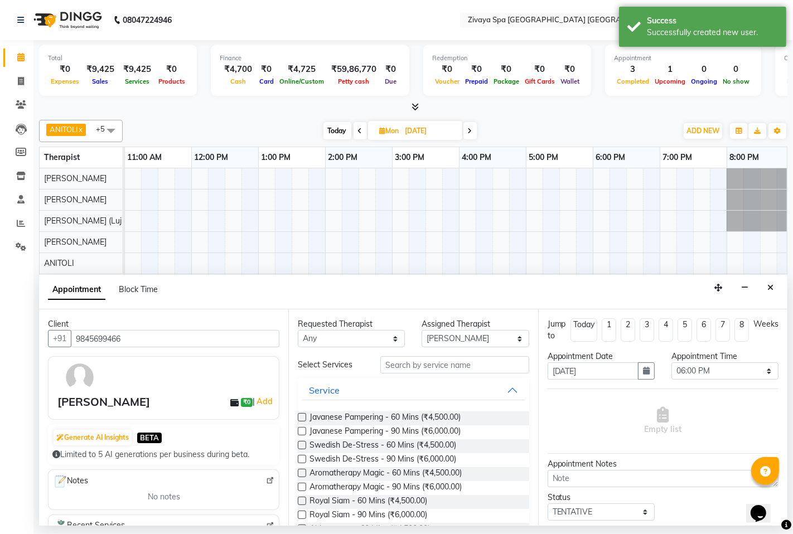
click at [304, 500] on label at bounding box center [302, 501] width 8 height 8
click at [304, 500] on input "checkbox" at bounding box center [301, 502] width 7 height 7
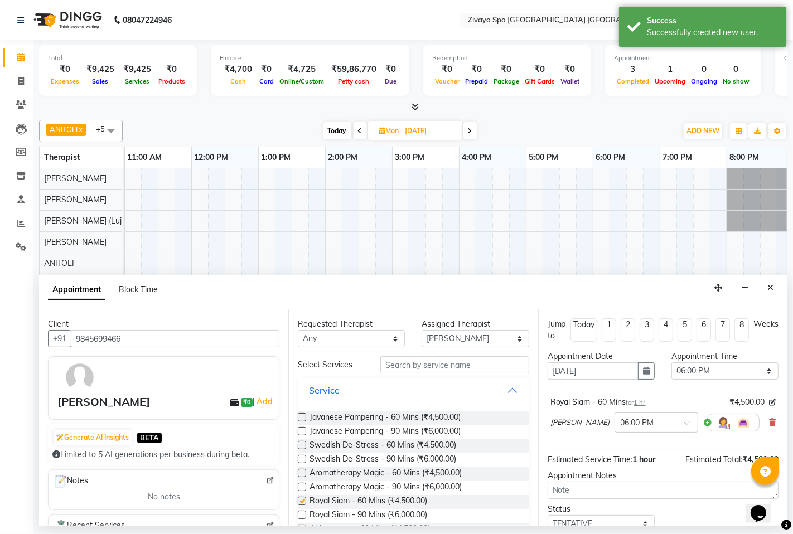
checkbox input "false"
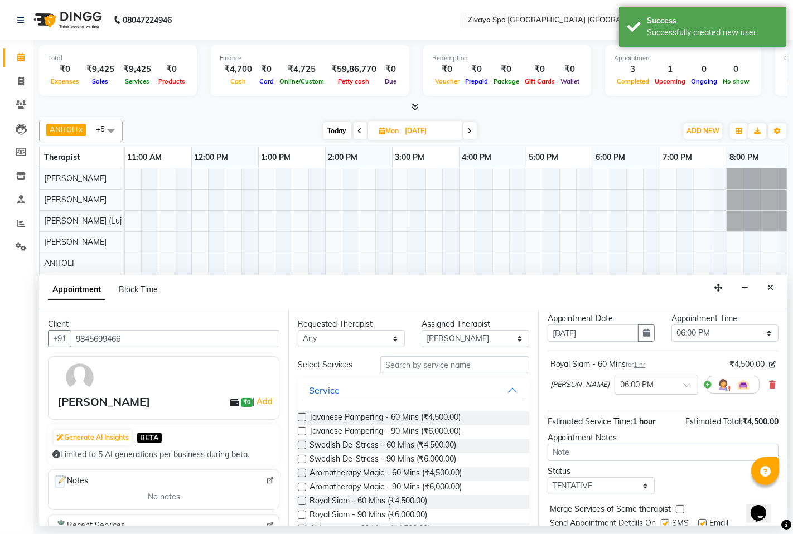
scroll to position [76, 0]
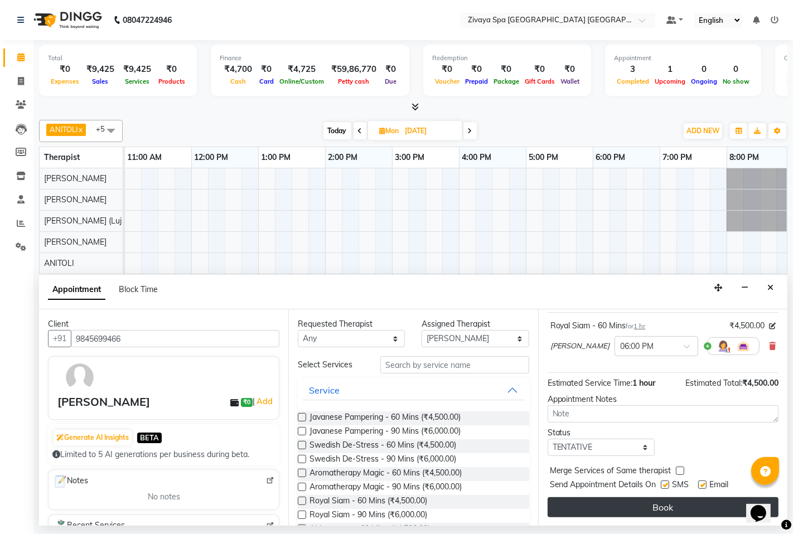
click at [666, 510] on button "Book" at bounding box center [663, 508] width 231 height 20
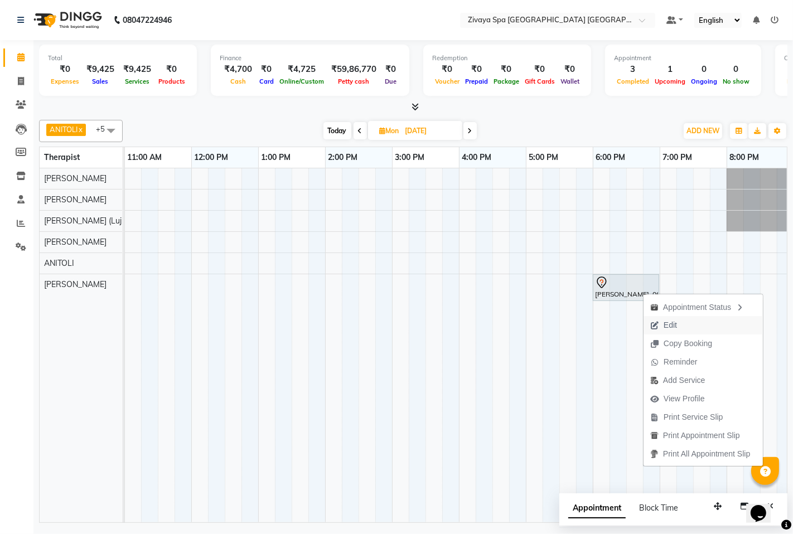
click at [677, 321] on span "Edit" at bounding box center [670, 326] width 13 height 12
select select "tentative"
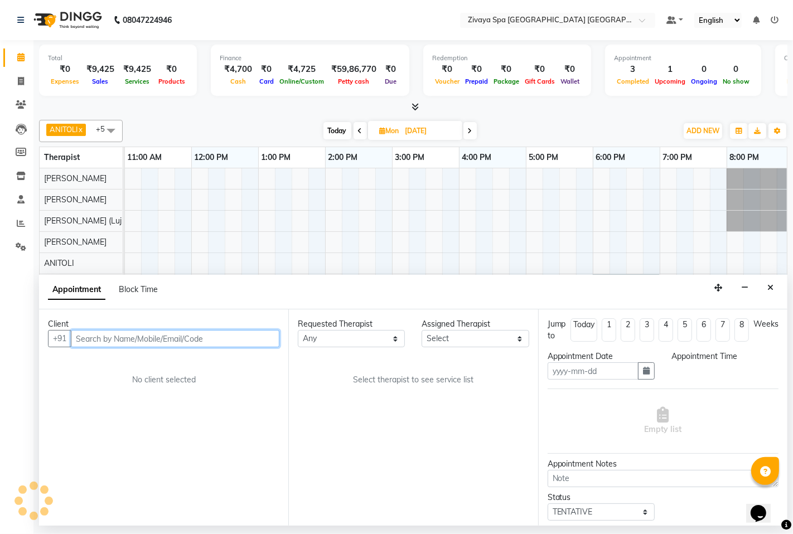
type input "[DATE]"
select select "1080"
select select "89439"
select select "3235"
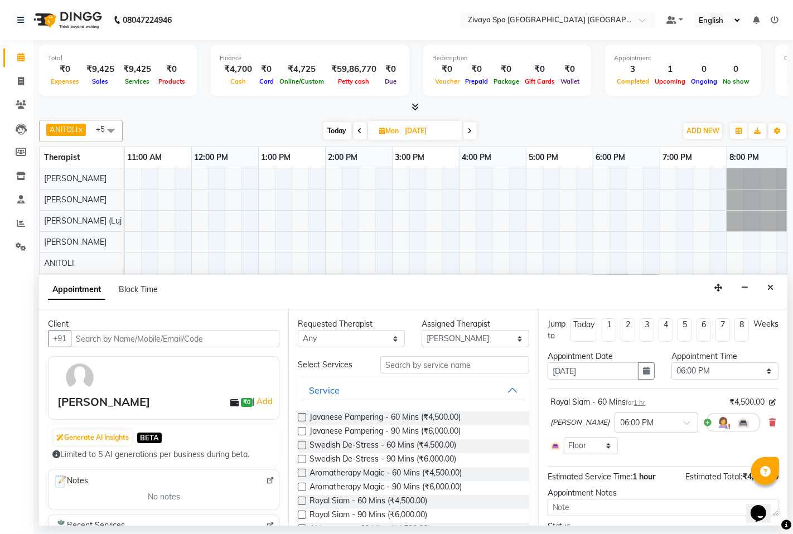
click at [302, 515] on label at bounding box center [302, 515] width 8 height 8
click at [302, 515] on input "checkbox" at bounding box center [301, 516] width 7 height 7
checkbox input "false"
click at [769, 422] on icon at bounding box center [772, 423] width 7 height 8
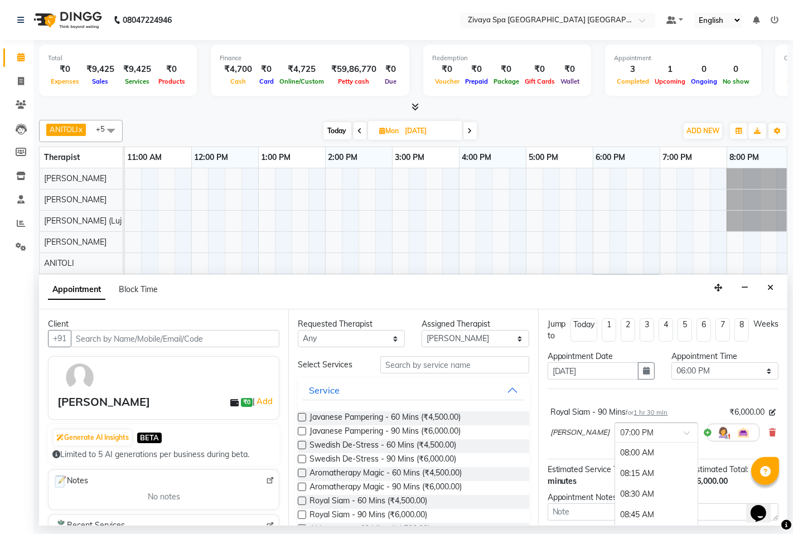
click at [621, 429] on input "text" at bounding box center [645, 432] width 49 height 12
click at [615, 493] on div "06:00 PM" at bounding box center [656, 496] width 83 height 21
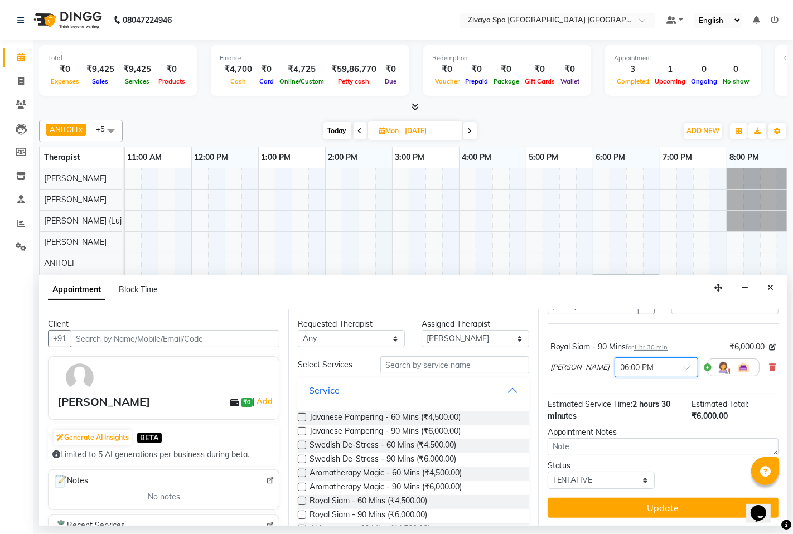
scroll to position [66, 0]
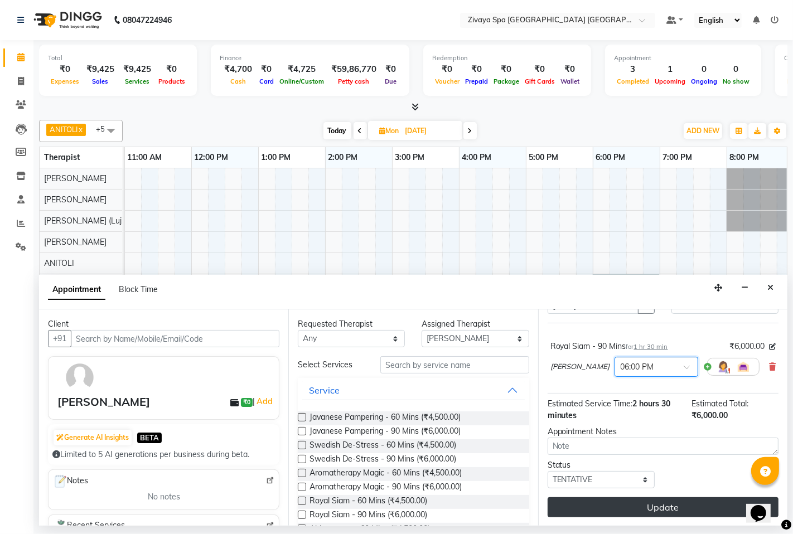
click at [662, 499] on button "Update" at bounding box center [663, 508] width 231 height 20
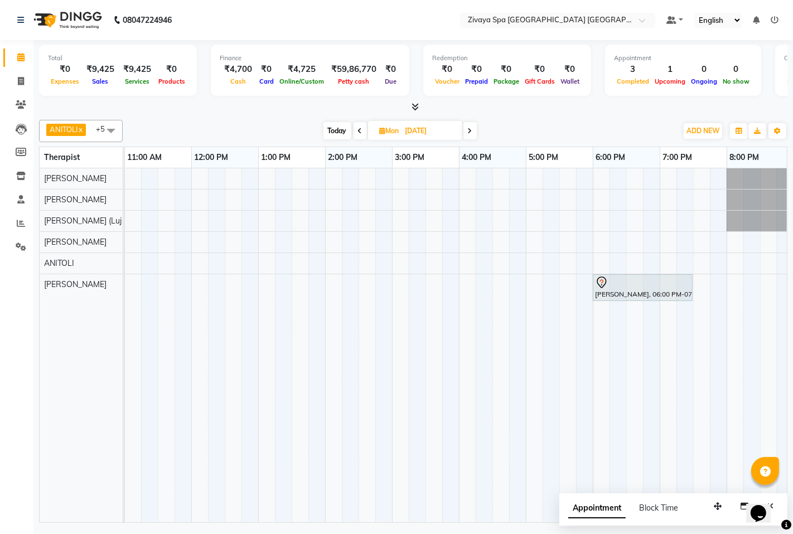
click at [382, 131] on icon at bounding box center [383, 130] width 6 height 7
select select "10"
select select "2025"
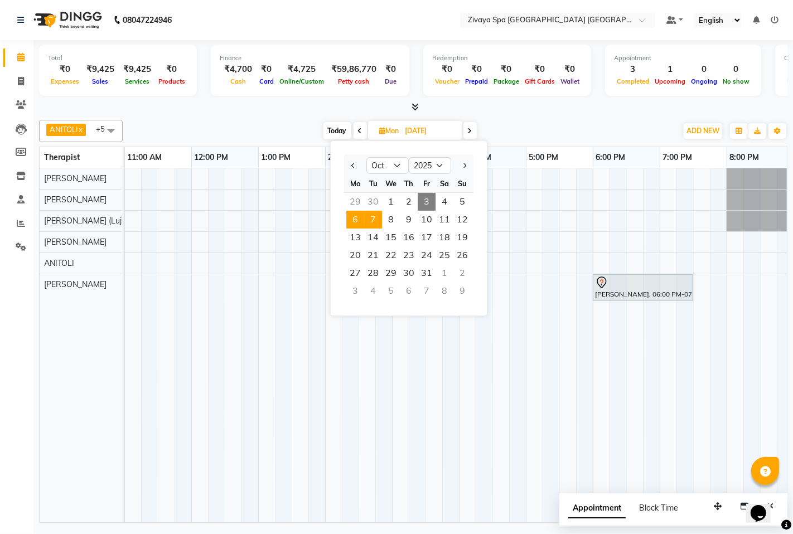
click at [371, 216] on span "7" at bounding box center [373, 220] width 18 height 18
type input "[DATE]"
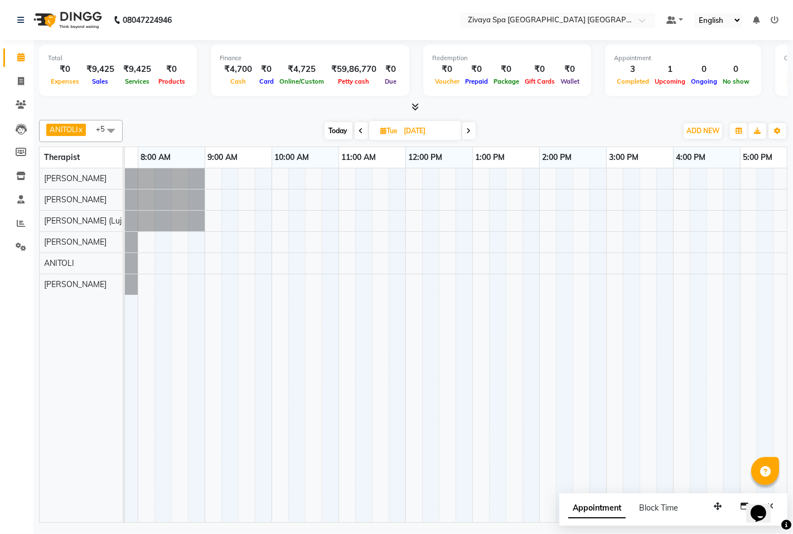
scroll to position [0, 40]
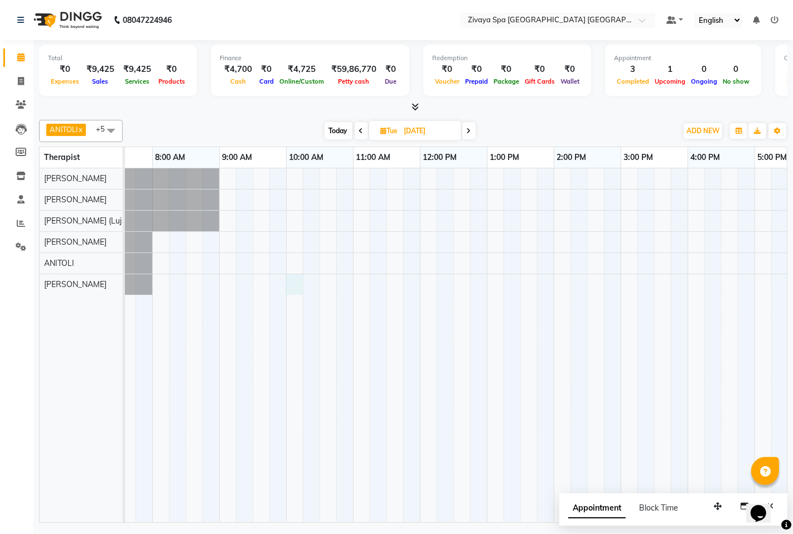
click at [298, 283] on div at bounding box center [620, 345] width 1071 height 354
select select "89439"
select select "600"
select select "tentative"
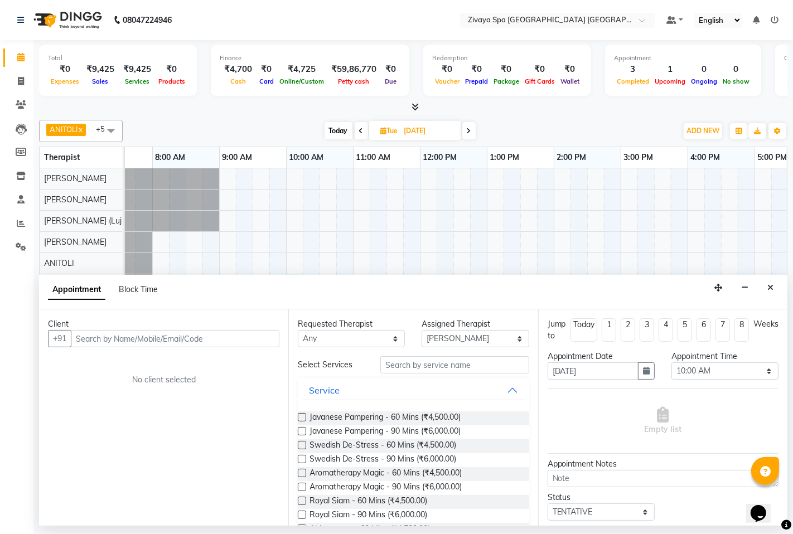
click at [247, 336] on input "text" at bounding box center [175, 338] width 209 height 17
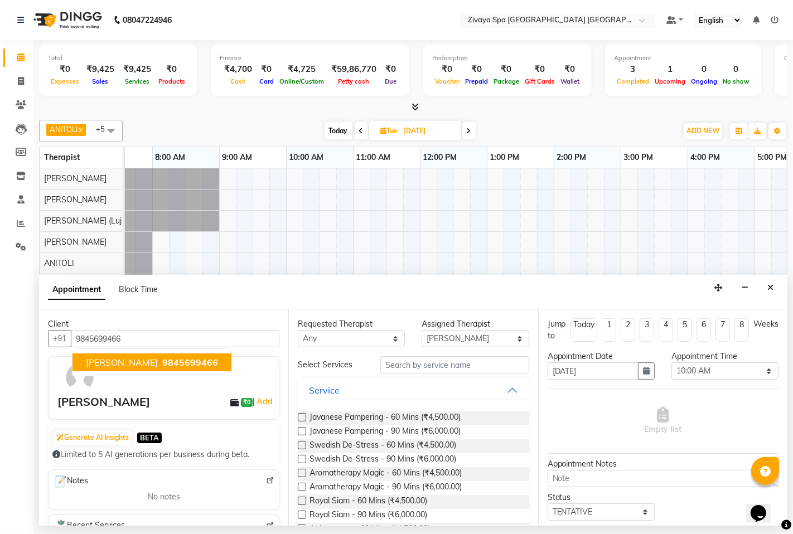
type input "9845699466"
click at [303, 514] on label at bounding box center [302, 515] width 8 height 8
click at [303, 514] on input "checkbox" at bounding box center [301, 516] width 7 height 7
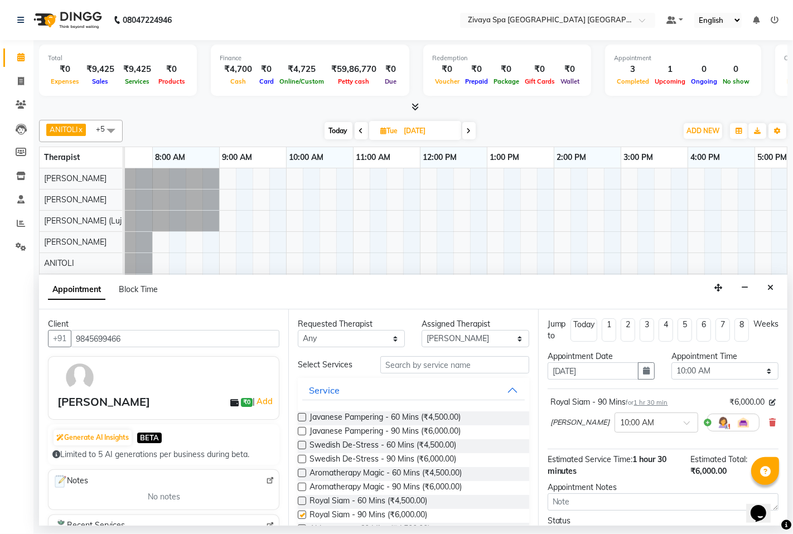
checkbox input "false"
click at [148, 344] on input "9845699466" at bounding box center [175, 338] width 209 height 17
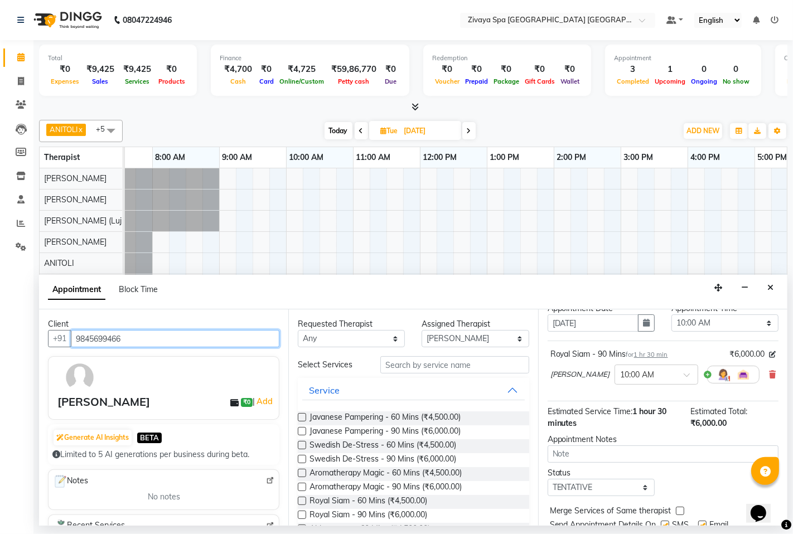
scroll to position [88, 0]
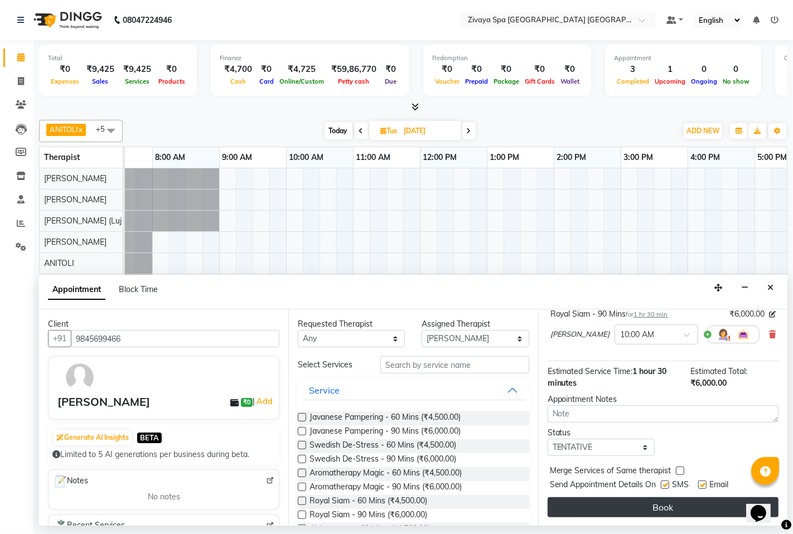
click at [644, 502] on button "Book" at bounding box center [663, 508] width 231 height 20
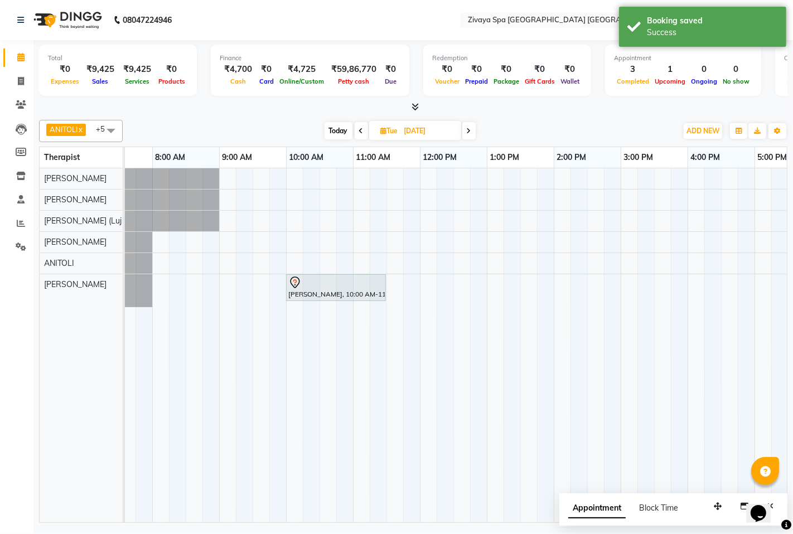
click at [335, 132] on span "Today" at bounding box center [339, 130] width 28 height 17
type input "03-10-2025"
